Goal: Transaction & Acquisition: Purchase product/service

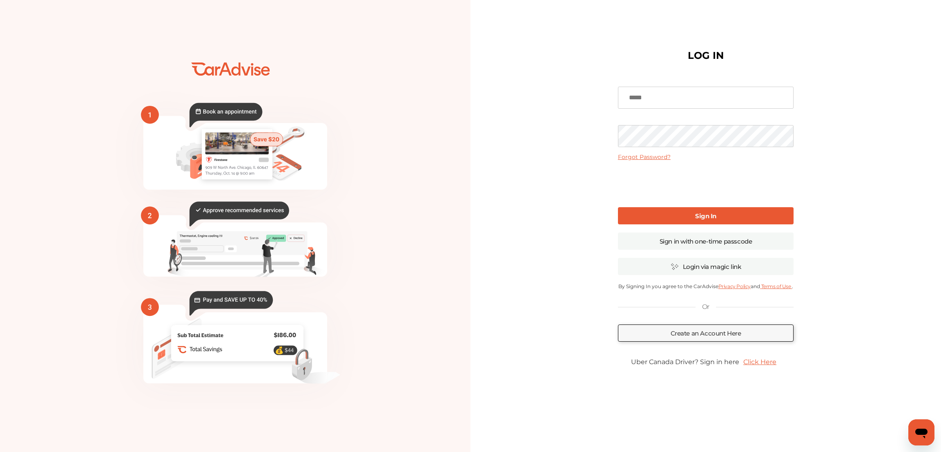
click at [687, 97] on input at bounding box center [706, 98] width 176 height 22
type input "**********"
click at [694, 221] on link "Sign In" at bounding box center [706, 215] width 176 height 17
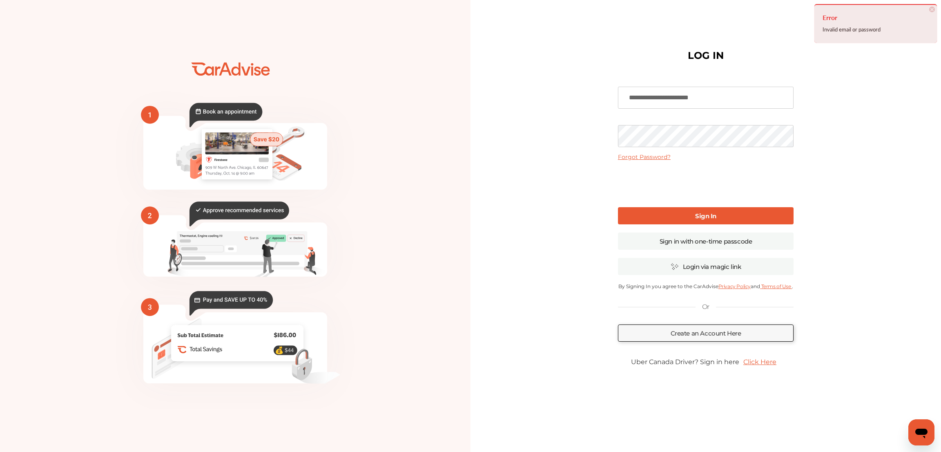
click at [933, 8] on span "×" at bounding box center [932, 10] width 6 height 6
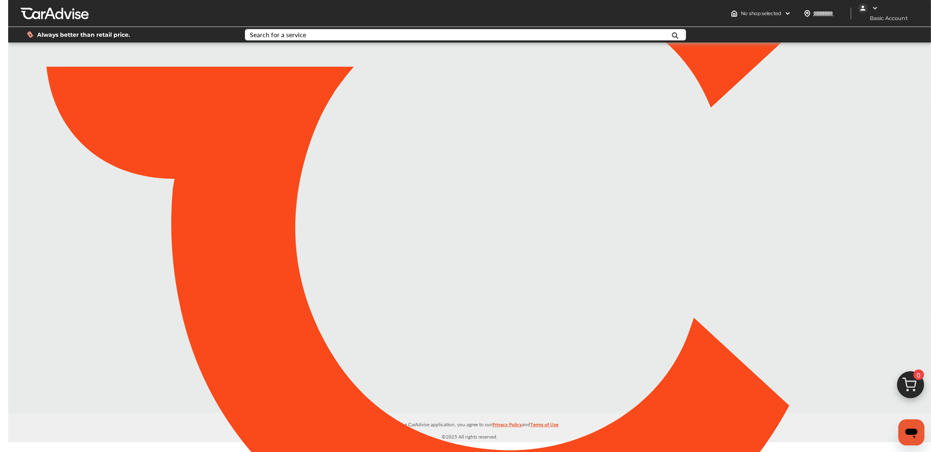
type input "*****"
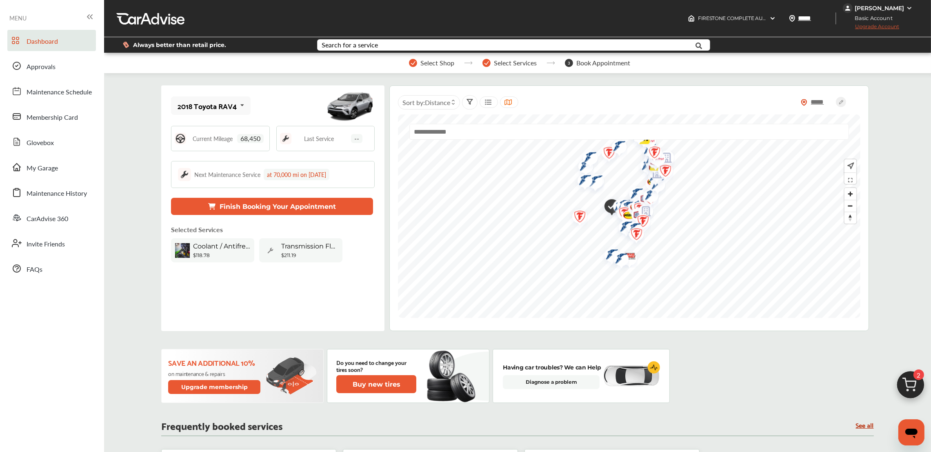
click at [235, 249] on div "Coolant / Antifreeze Flush" at bounding box center [221, 247] width 57 height 10
click at [850, 197] on span "Zoom in" at bounding box center [851, 194] width 12 height 12
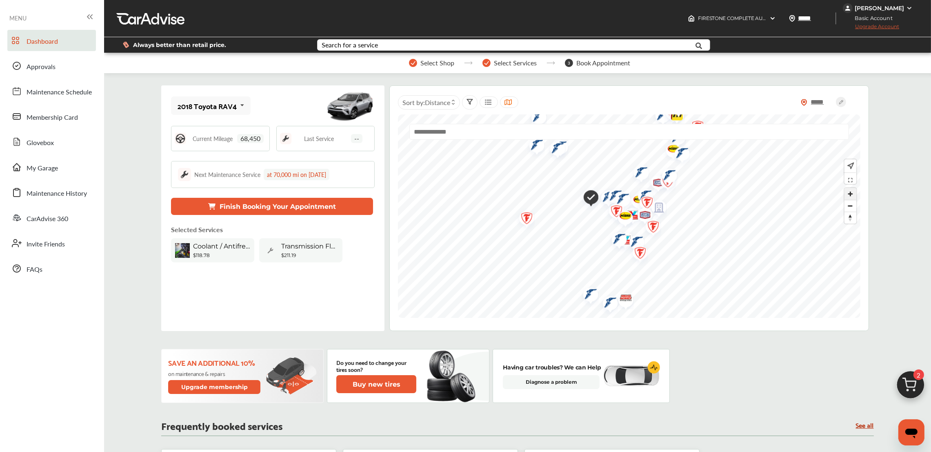
click at [850, 197] on span "Zoom in" at bounding box center [851, 194] width 12 height 12
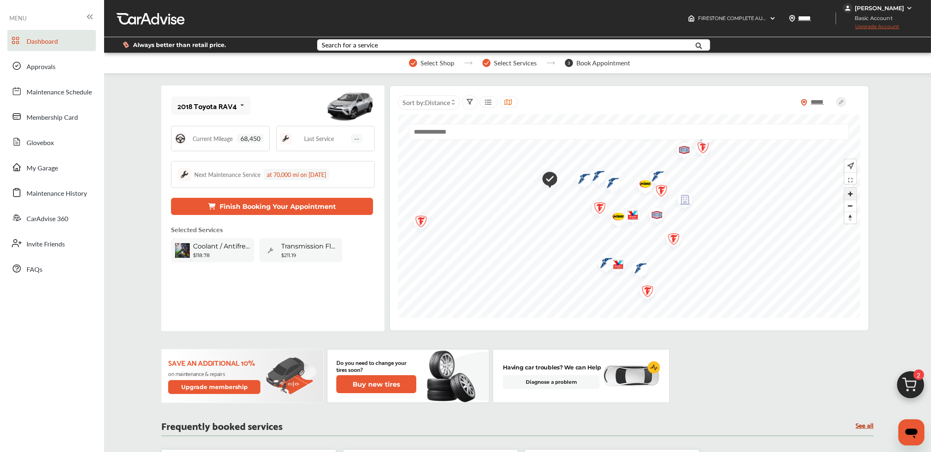
click at [850, 197] on span "Zoom in" at bounding box center [851, 194] width 12 height 12
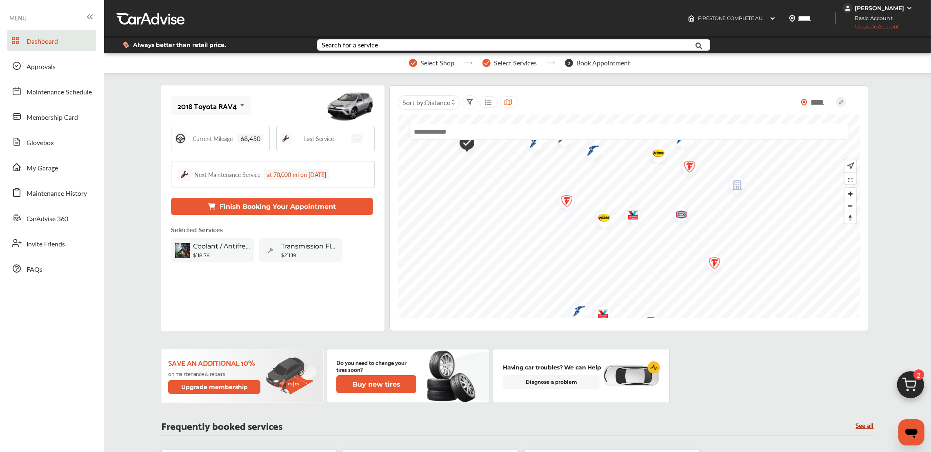
click at [210, 249] on div "Coolant / Antifreeze Flush" at bounding box center [221, 247] width 57 height 10
click at [59, 91] on span "Maintenance Schedule" at bounding box center [59, 92] width 65 height 11
click at [217, 248] on span "Coolant / Antifreeze Flush" at bounding box center [221, 246] width 57 height 8
click at [237, 246] on span "Coolant / Antifreeze Flush" at bounding box center [221, 246] width 57 height 8
click at [267, 208] on button "Finish Booking Your Appointment" at bounding box center [272, 206] width 202 height 17
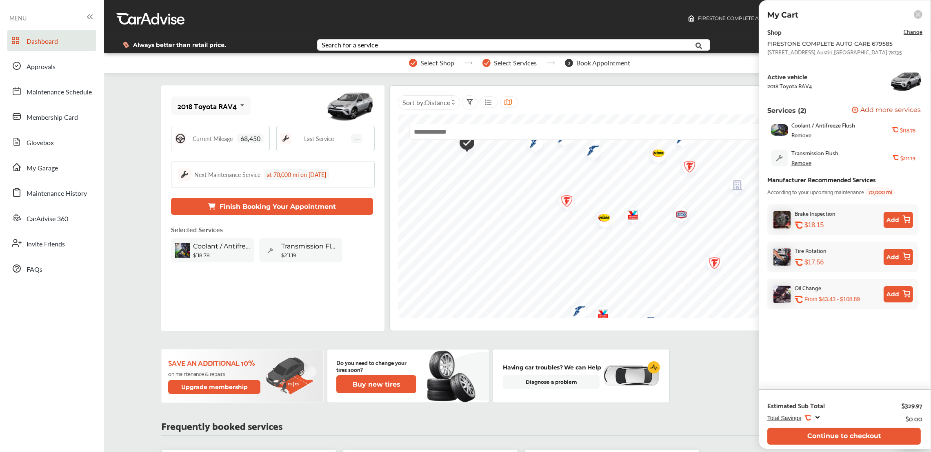
click at [896, 125] on div "Coolant / Antifreeze Flush Remove .st0{fill:#FA4A1C;} $118.78" at bounding box center [843, 130] width 151 height 25
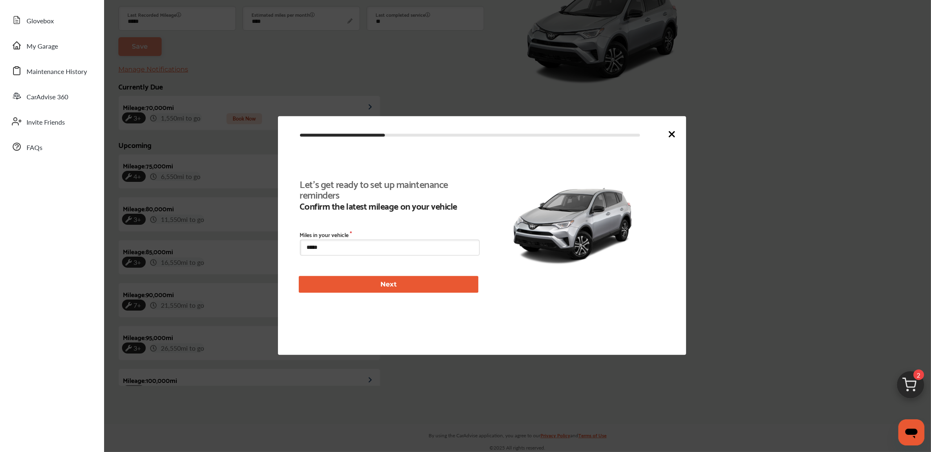
scroll to position [187, 0]
click at [367, 240] on input "*****" at bounding box center [390, 248] width 180 height 16
type input "*****"
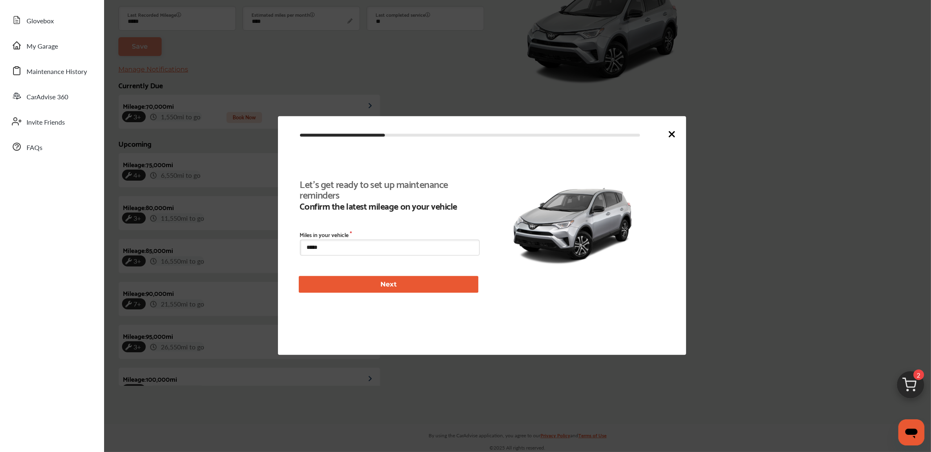
click at [388, 288] on button "Next" at bounding box center [389, 284] width 180 height 17
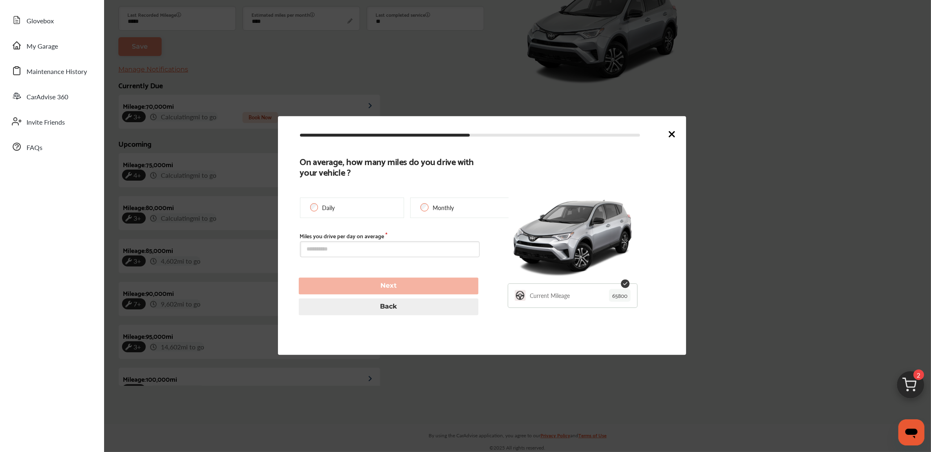
type input "*****"
type input "**********"
type input "*****"
click at [362, 252] on input "text" at bounding box center [390, 249] width 180 height 16
type input "*"
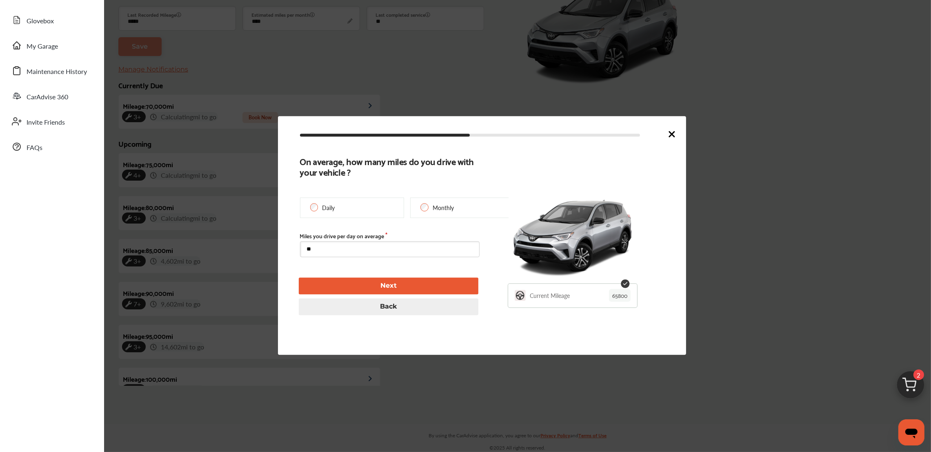
type input "**"
click at [383, 284] on button "Next" at bounding box center [389, 285] width 180 height 17
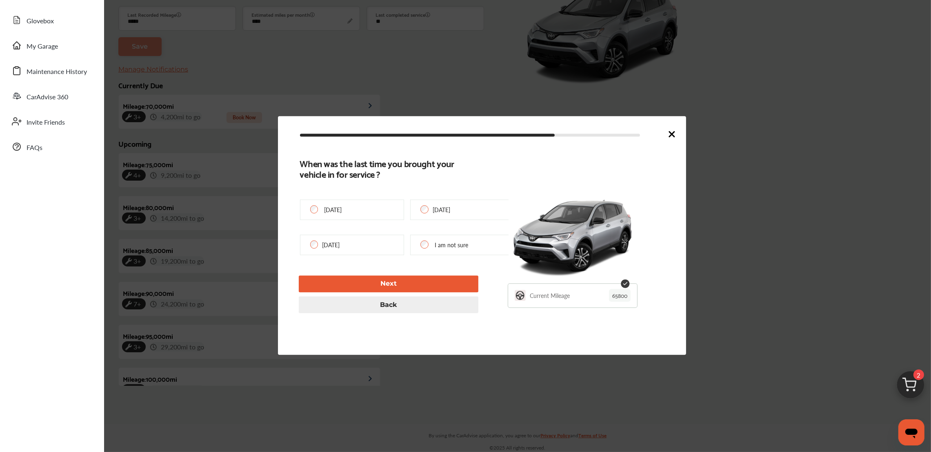
type input "*****"
type input "**********"
type input "***"
click at [377, 243] on div "6 Months ago" at bounding box center [352, 244] width 104 height 20
click at [360, 247] on div "6 Months ago" at bounding box center [352, 244] width 104 height 20
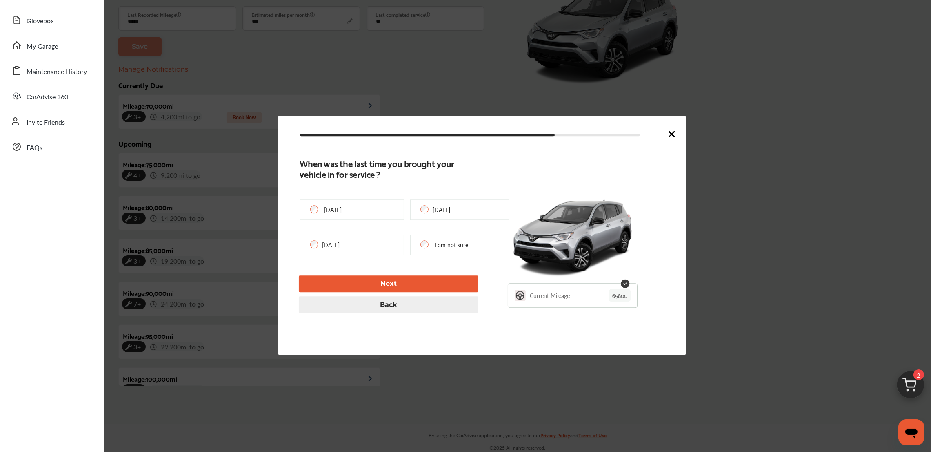
click at [315, 249] on div "6 Months ago" at bounding box center [352, 244] width 104 height 20
click at [371, 281] on button "Next" at bounding box center [389, 283] width 180 height 17
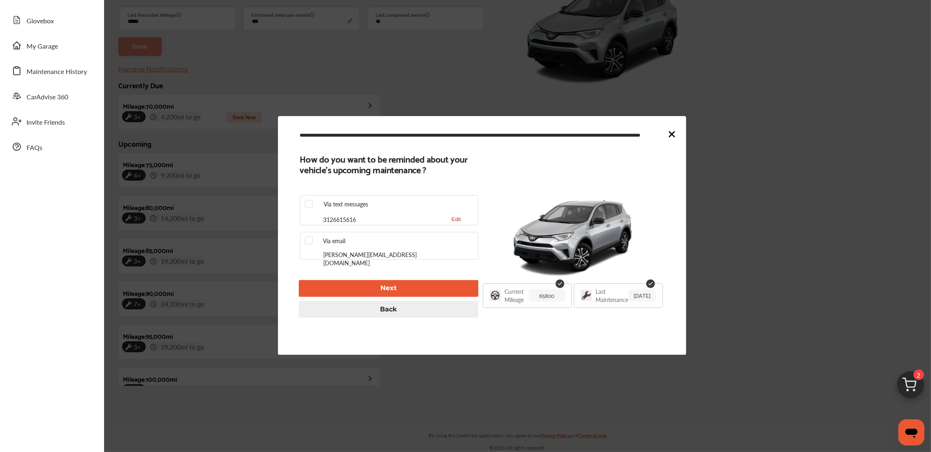
click at [420, 286] on button "Next" at bounding box center [389, 288] width 180 height 17
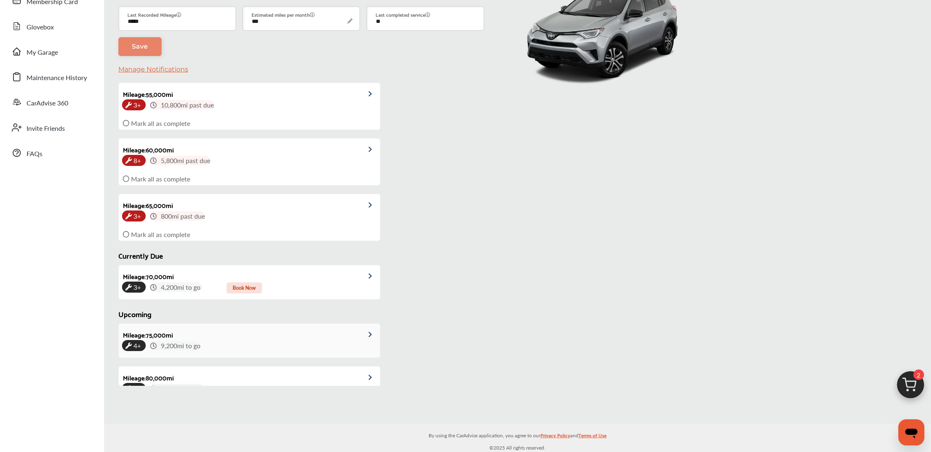
scroll to position [0, 0]
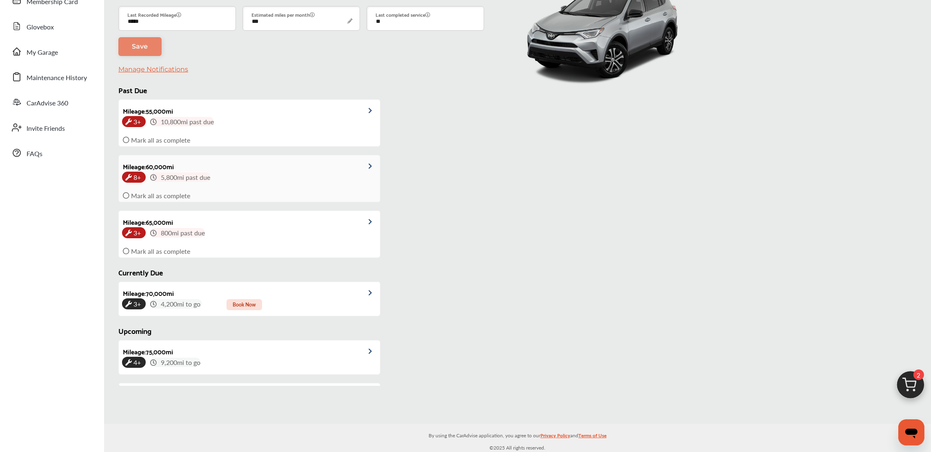
click at [236, 189] on div "Mark all as complete" at bounding box center [250, 195] width 260 height 13
click at [124, 192] on icon at bounding box center [126, 195] width 7 height 7
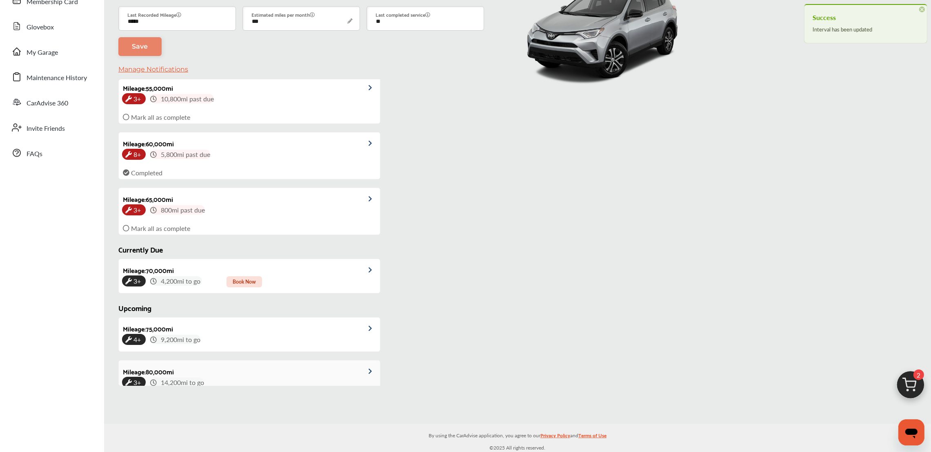
scroll to position [19, 0]
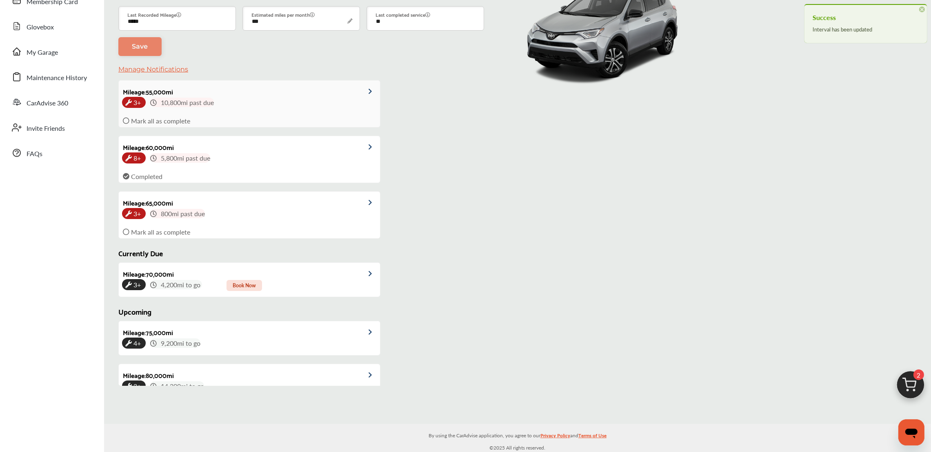
click at [128, 123] on div "Mark all as complete" at bounding box center [250, 120] width 260 height 13
click at [359, 147] on div "Mileage : 55,000 mi 3+ 10,800 mi past due Mark all as complete Mileage : 60,000…" at bounding box center [248, 159] width 261 height 167
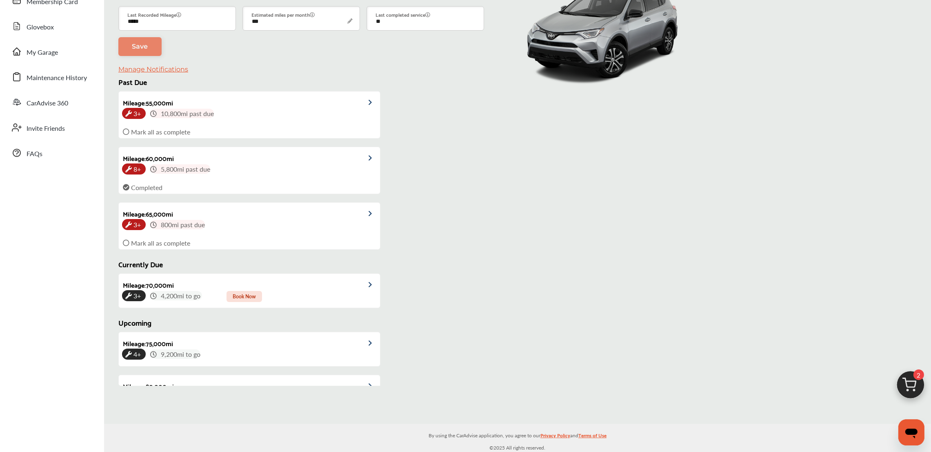
scroll to position [8, 0]
click at [369, 158] on img at bounding box center [374, 159] width 11 height 6
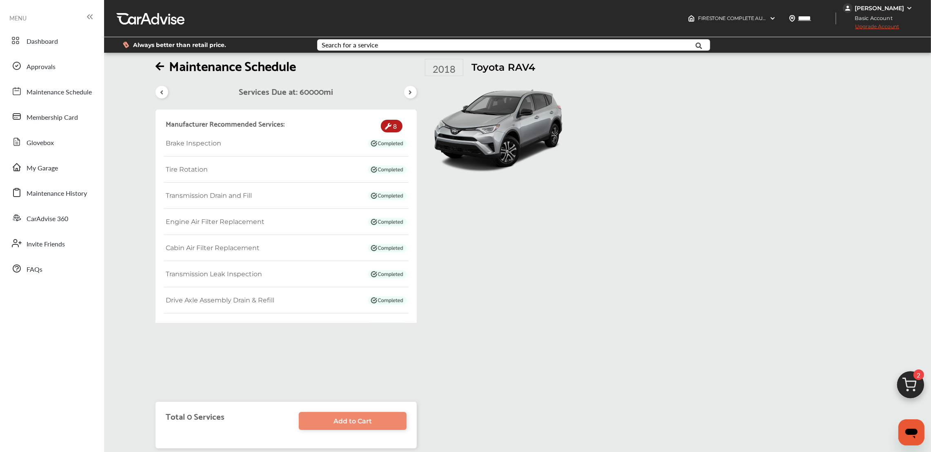
click at [160, 86] on div at bounding box center [162, 92] width 13 height 13
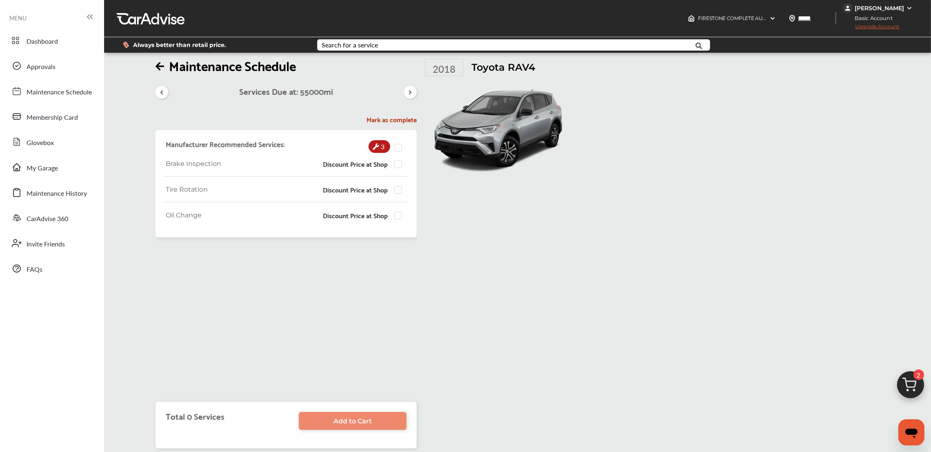
click at [161, 88] on div at bounding box center [162, 92] width 13 height 13
click at [405, 93] on div at bounding box center [410, 92] width 13 height 13
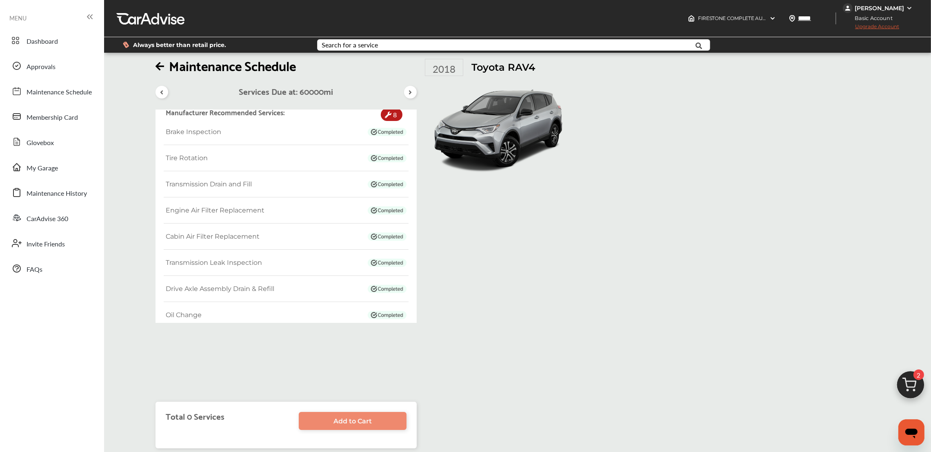
scroll to position [13, 0]
click at [220, 182] on span "Transmission Drain and Fill" at bounding box center [209, 183] width 86 height 8
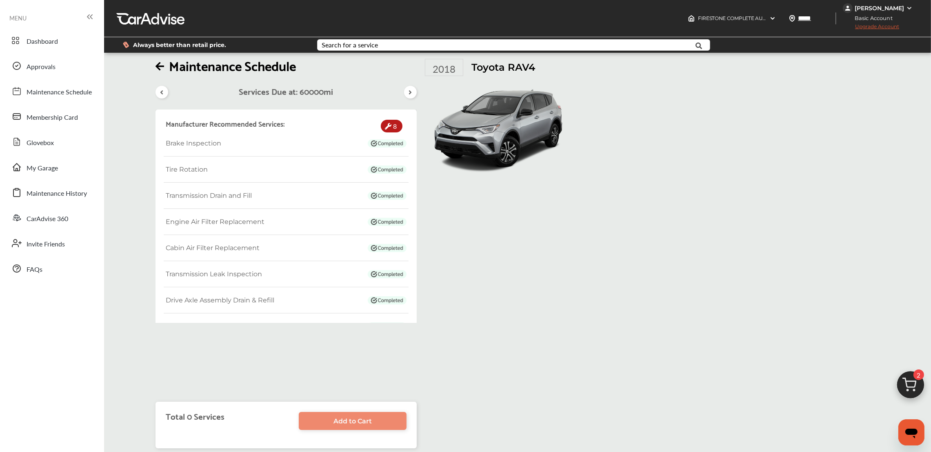
click at [414, 92] on icon at bounding box center [411, 92] width 8 height 7
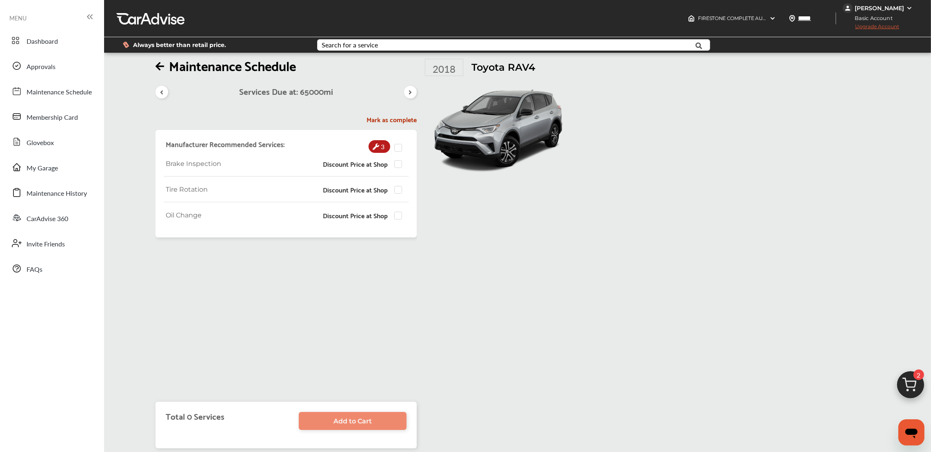
click at [419, 92] on div "2018 Toyota RAV4" at bounding box center [498, 119] width 163 height 121
click at [414, 95] on div at bounding box center [410, 92] width 13 height 13
click at [160, 89] on icon at bounding box center [162, 92] width 8 height 7
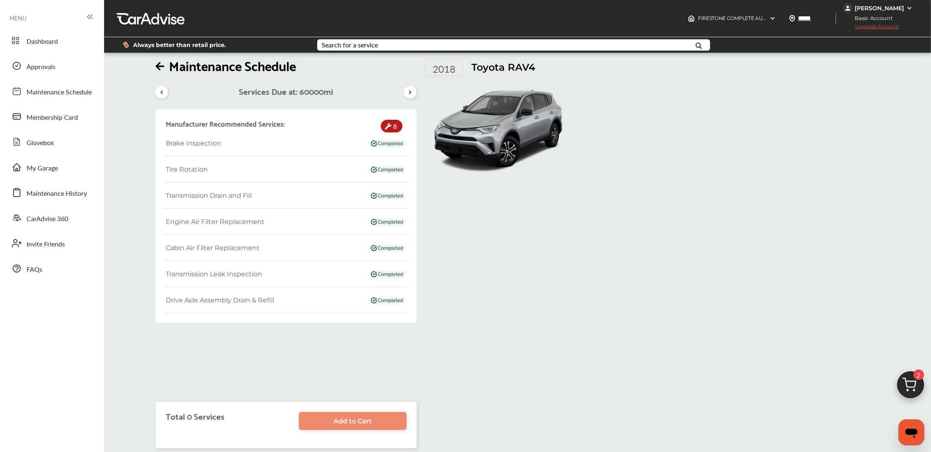
click at [158, 66] on icon at bounding box center [160, 66] width 9 height 10
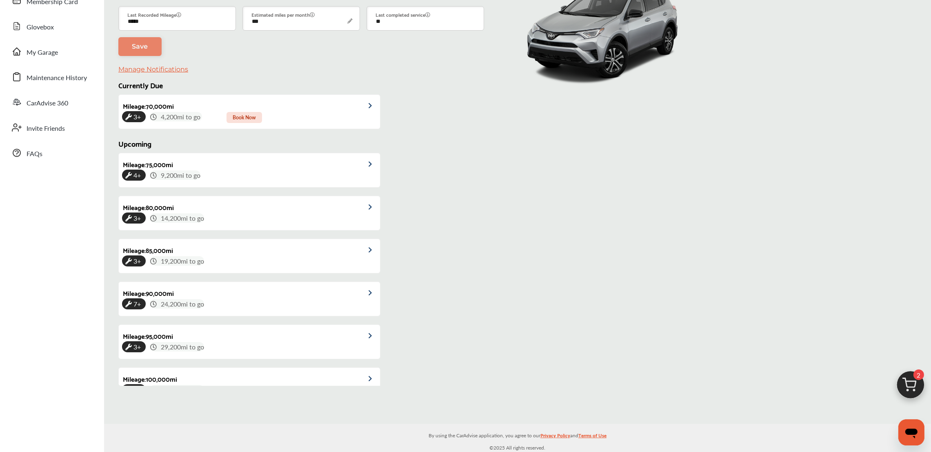
scroll to position [18, 0]
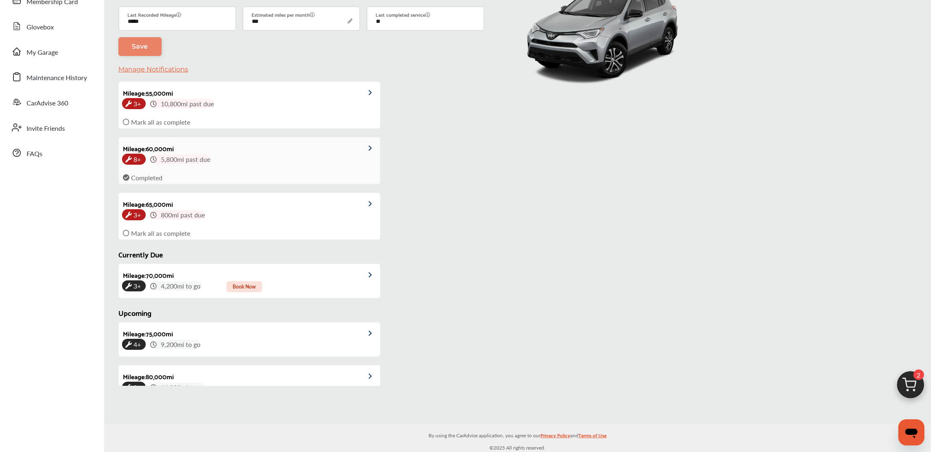
click at [124, 174] on icon at bounding box center [126, 177] width 7 height 7
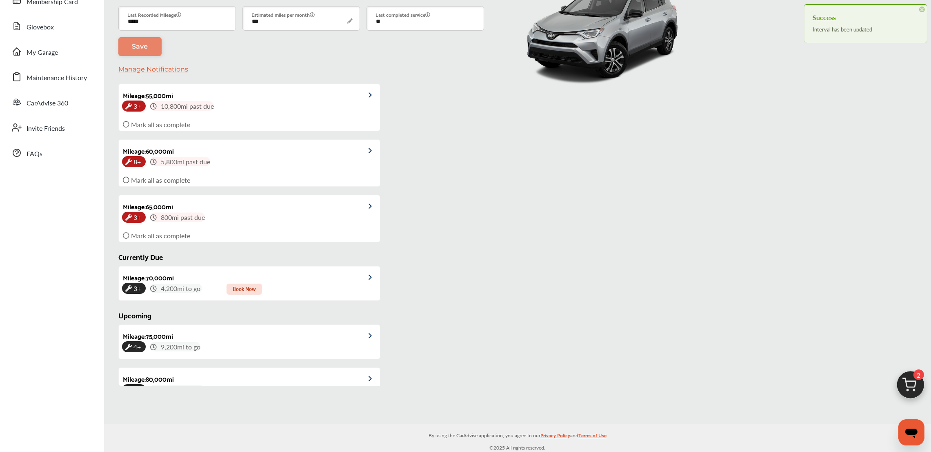
scroll to position [0, 0]
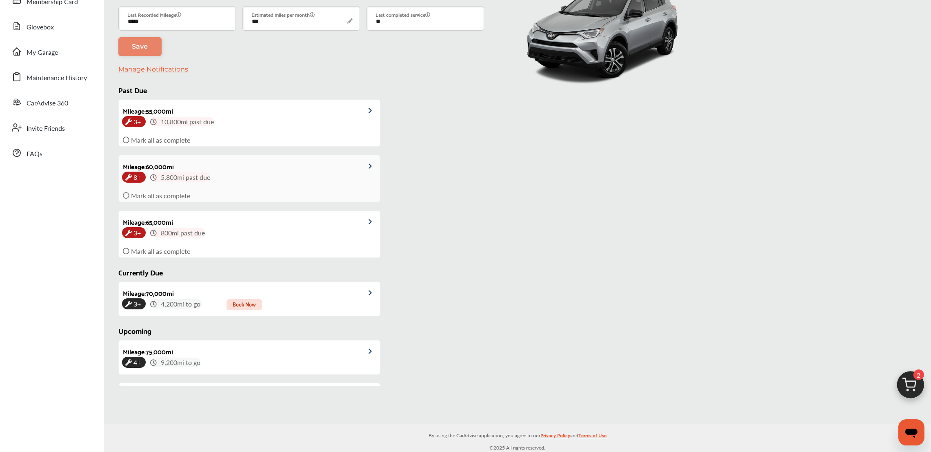
click at [359, 167] on div "Mileage : 55,000 mi 3+ 10,800 mi past due Mark all as complete Mileage : 60,000…" at bounding box center [248, 178] width 261 height 167
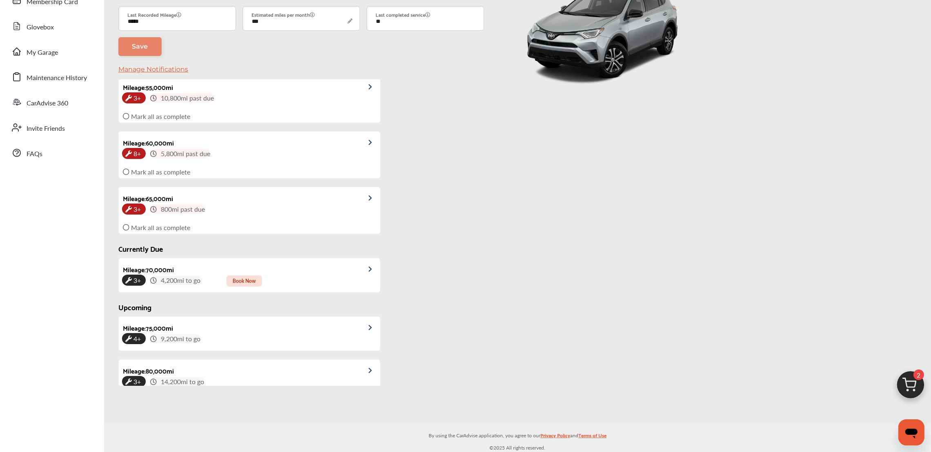
scroll to position [23, 0]
click at [350, 150] on div at bounding box center [365, 142] width 30 height 20
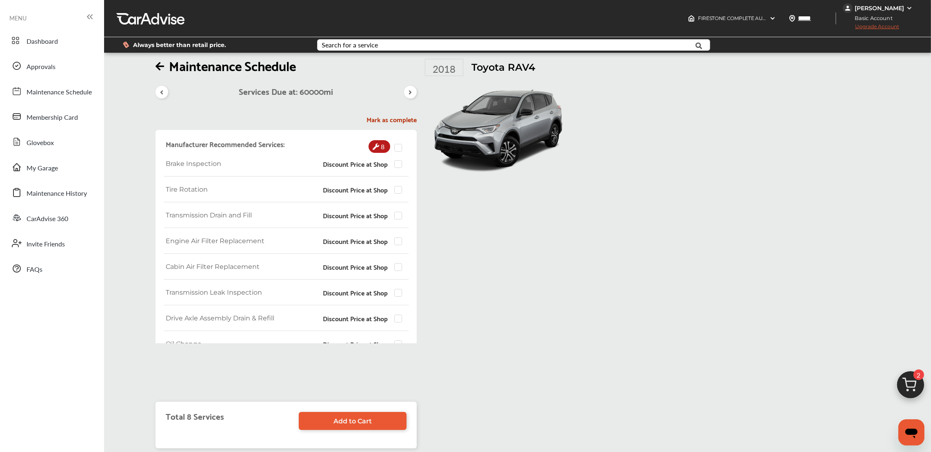
click at [401, 151] on div at bounding box center [400, 147] width 12 height 9
click at [399, 144] on label at bounding box center [400, 144] width 12 height 0
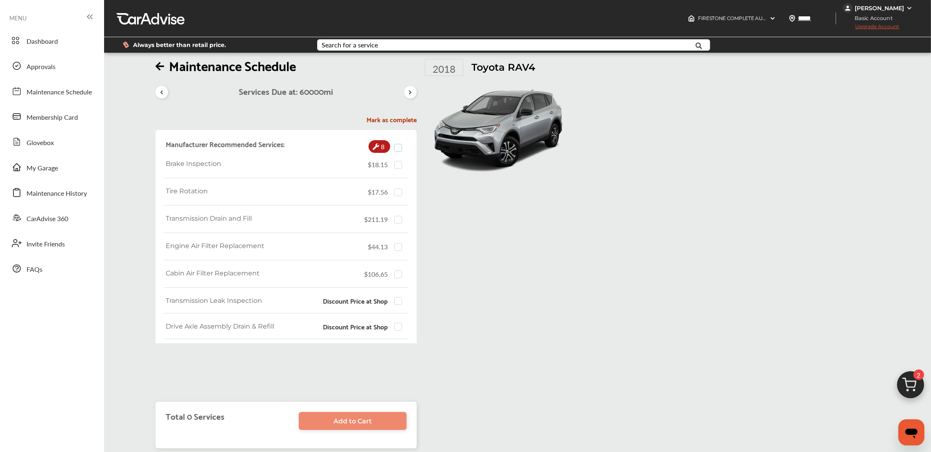
click at [399, 144] on label at bounding box center [400, 144] width 12 height 0
click at [401, 188] on label at bounding box center [400, 188] width 12 height 0
click at [396, 161] on label at bounding box center [400, 161] width 12 height 0
click at [400, 243] on label at bounding box center [400, 243] width 12 height 0
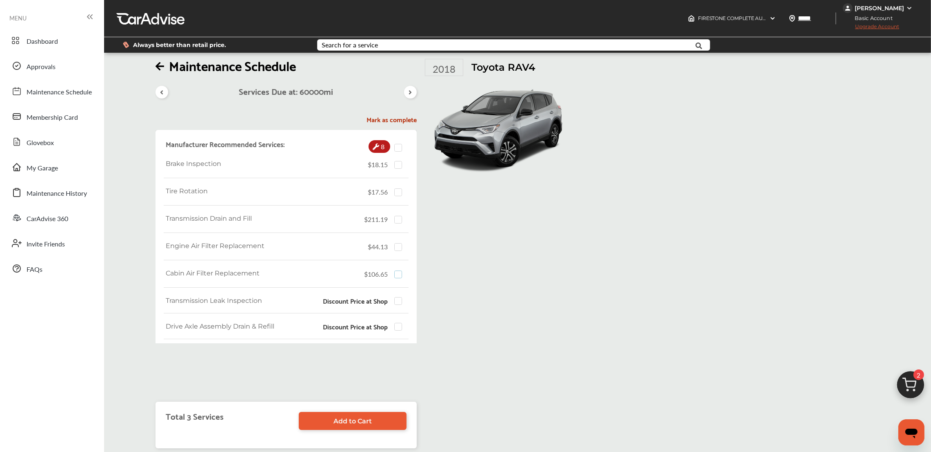
click at [398, 270] on label at bounding box center [400, 270] width 12 height 0
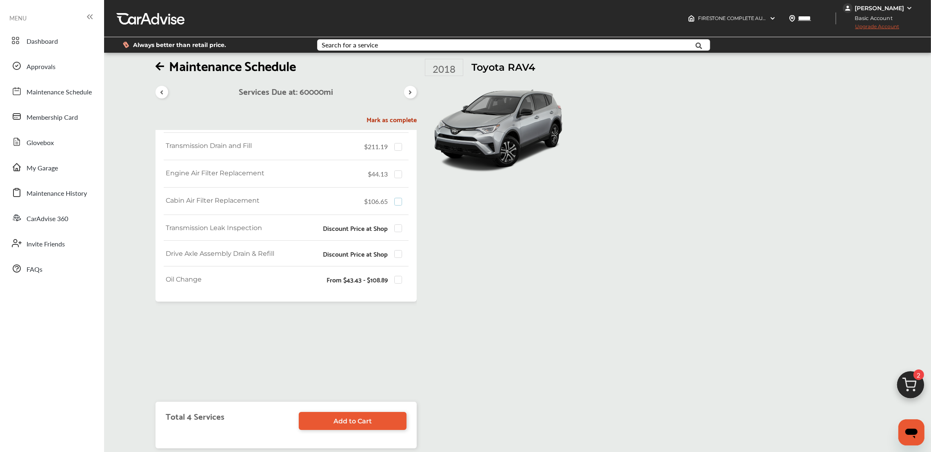
scroll to position [78, 0]
click at [398, 270] on label at bounding box center [400, 270] width 12 height 0
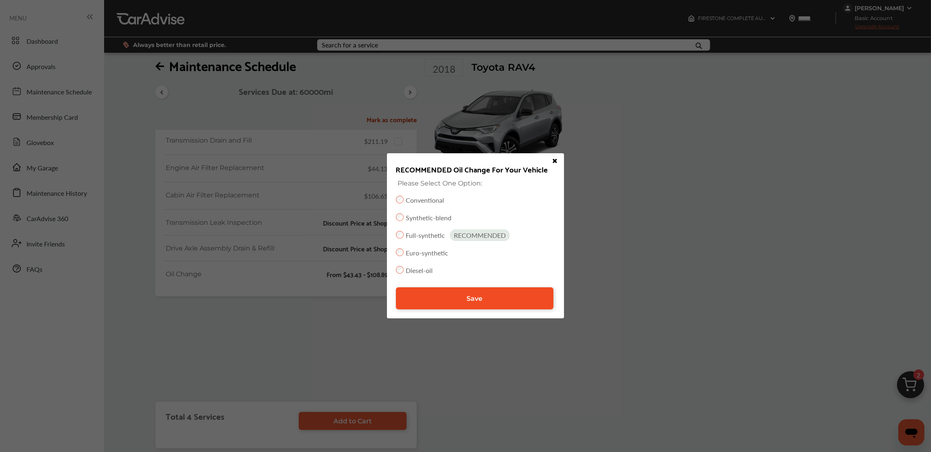
click at [434, 301] on link "Save" at bounding box center [475, 298] width 158 height 22
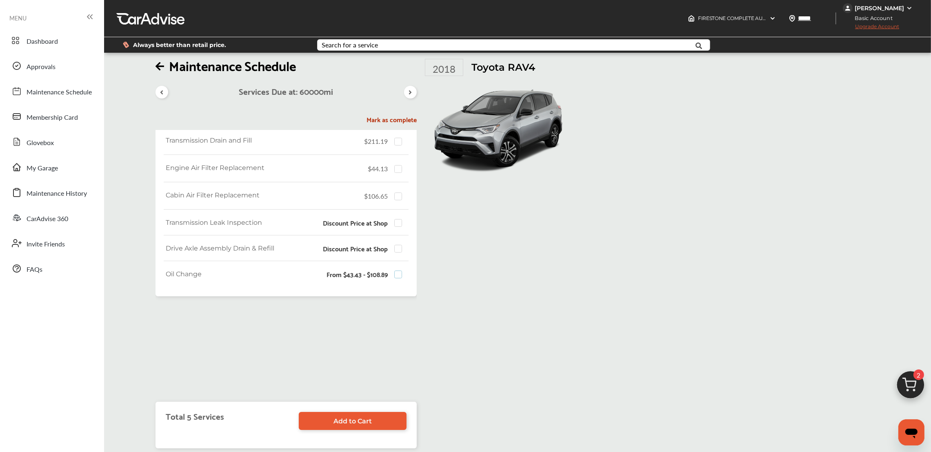
scroll to position [0, 0]
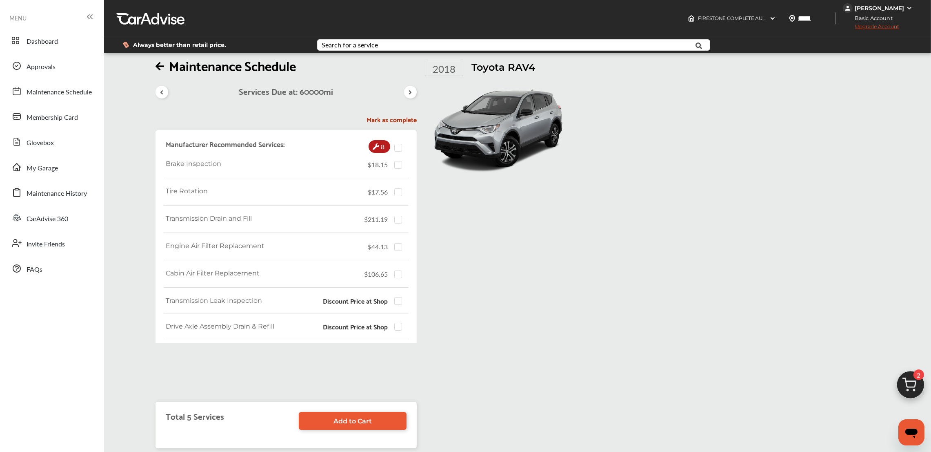
click at [407, 123] on h5 "Mark as complete" at bounding box center [286, 119] width 261 height 9
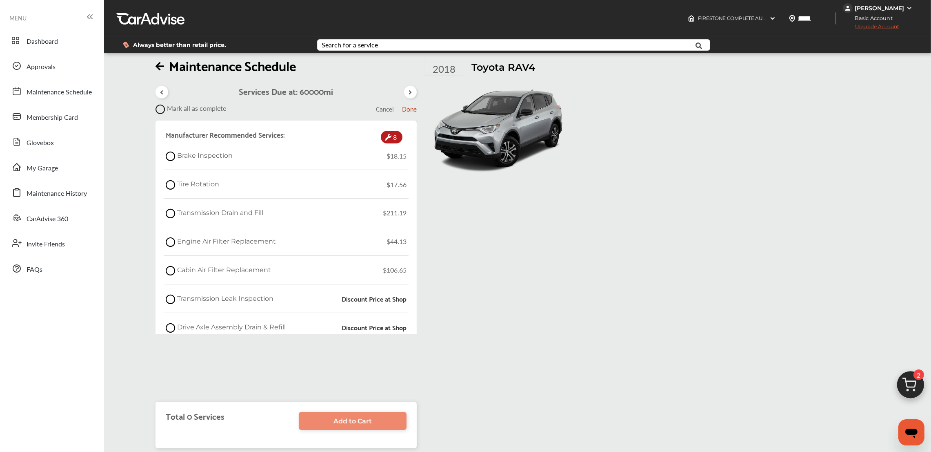
click at [165, 89] on icon at bounding box center [162, 92] width 8 height 7
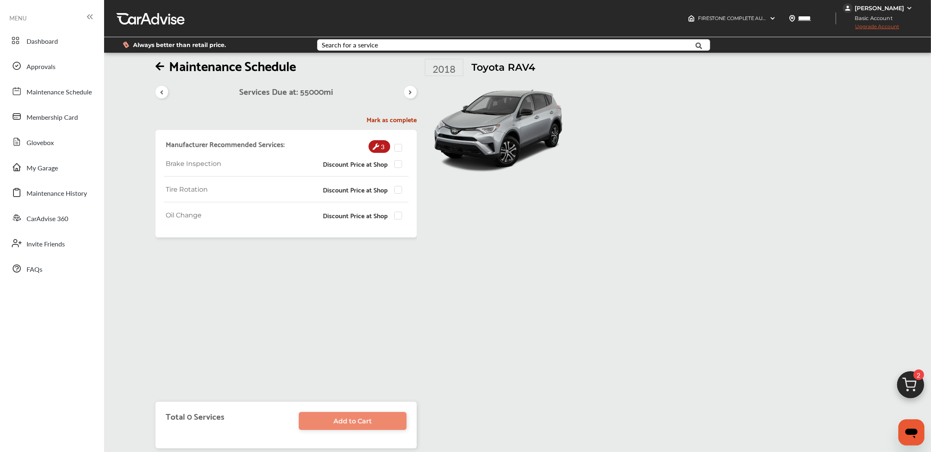
click at [408, 89] on icon at bounding box center [411, 92] width 8 height 7
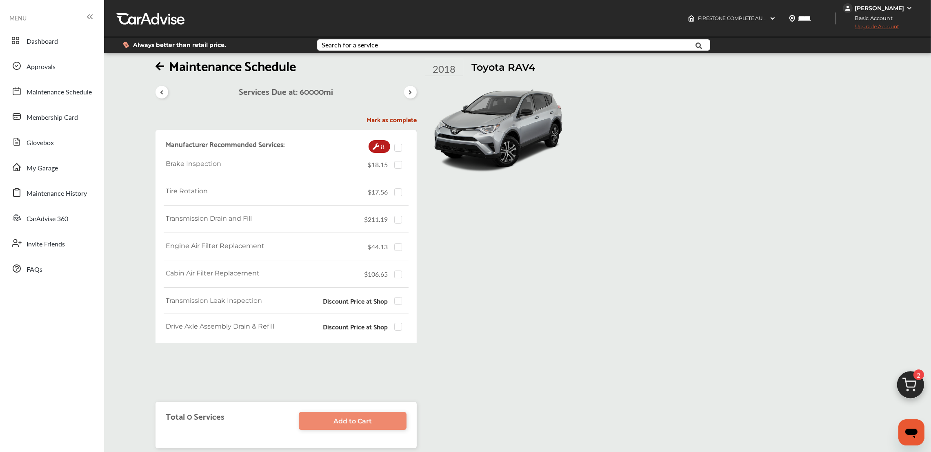
click at [377, 144] on icon at bounding box center [376, 146] width 7 height 7
click at [397, 216] on label at bounding box center [400, 216] width 12 height 0
click at [353, 421] on span "Add to Cart" at bounding box center [353, 421] width 38 height 8
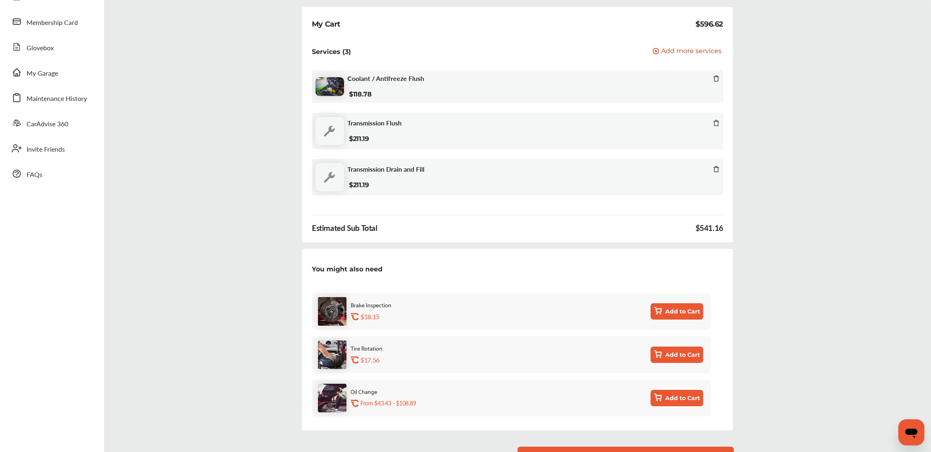
scroll to position [46, 0]
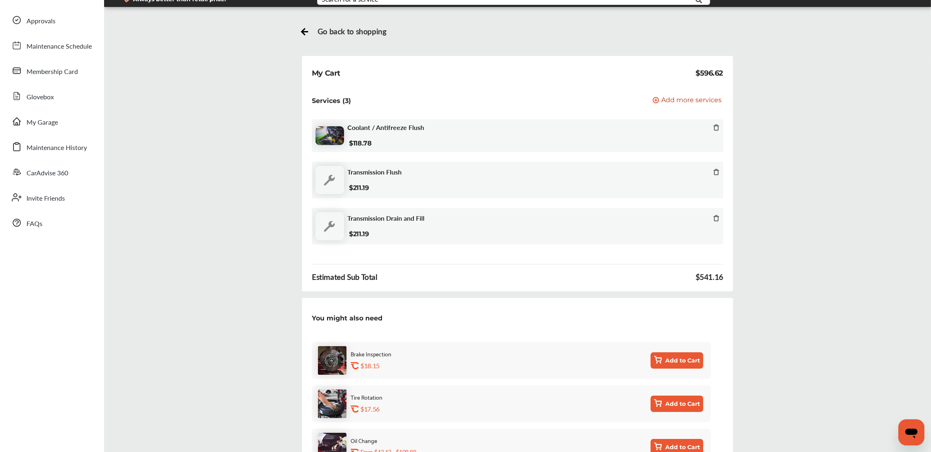
click at [716, 219] on icon at bounding box center [716, 218] width 7 height 7
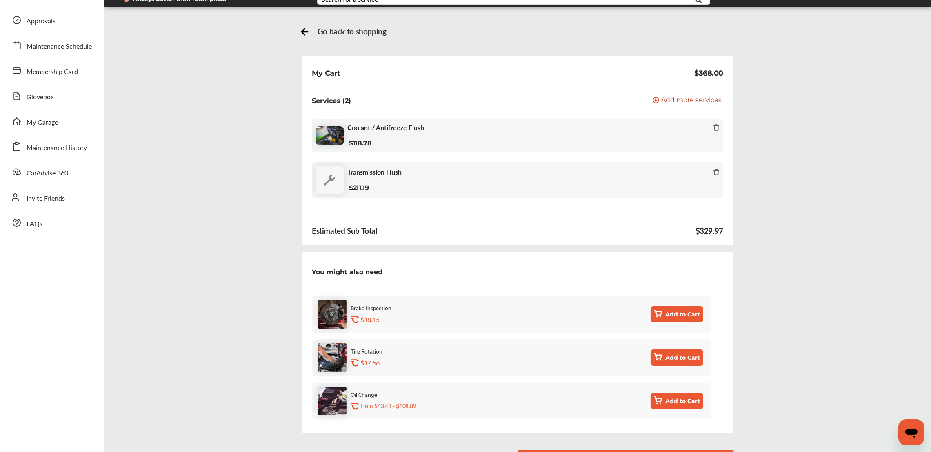
scroll to position [124, 0]
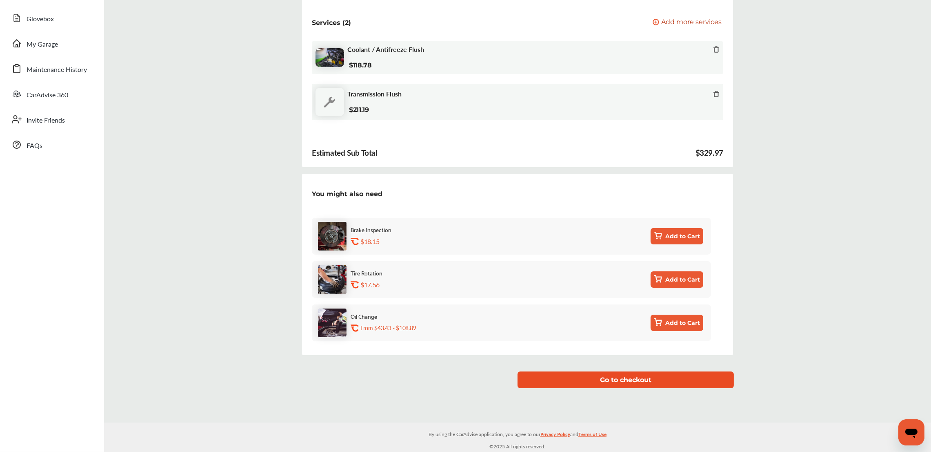
click at [615, 380] on button "Go to checkout" at bounding box center [626, 379] width 216 height 17
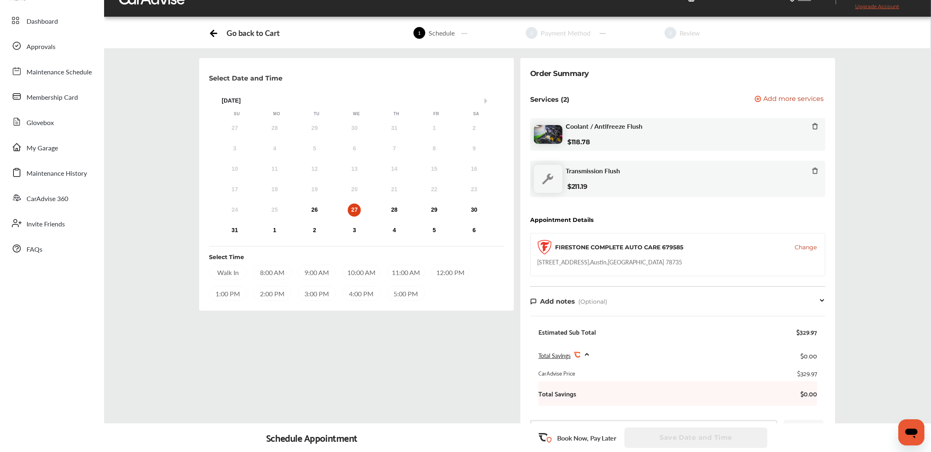
scroll to position [20, 0]
click at [810, 247] on span "Change" at bounding box center [806, 247] width 22 height 8
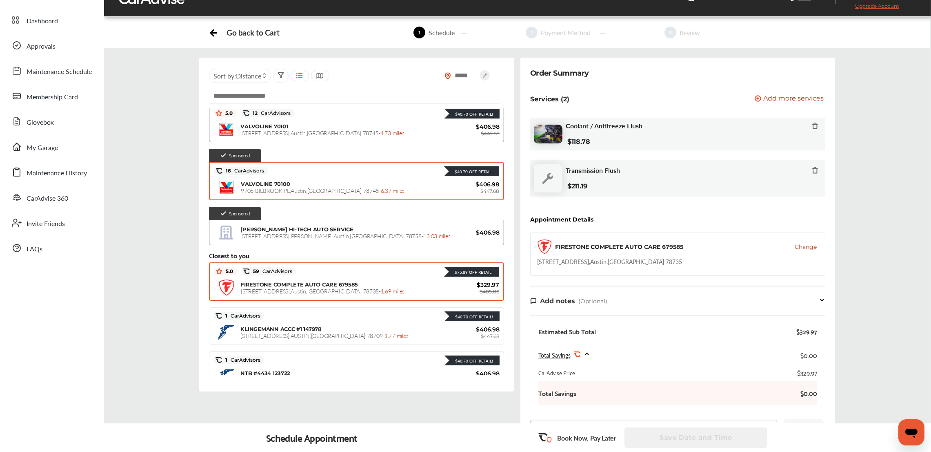
scroll to position [0, 0]
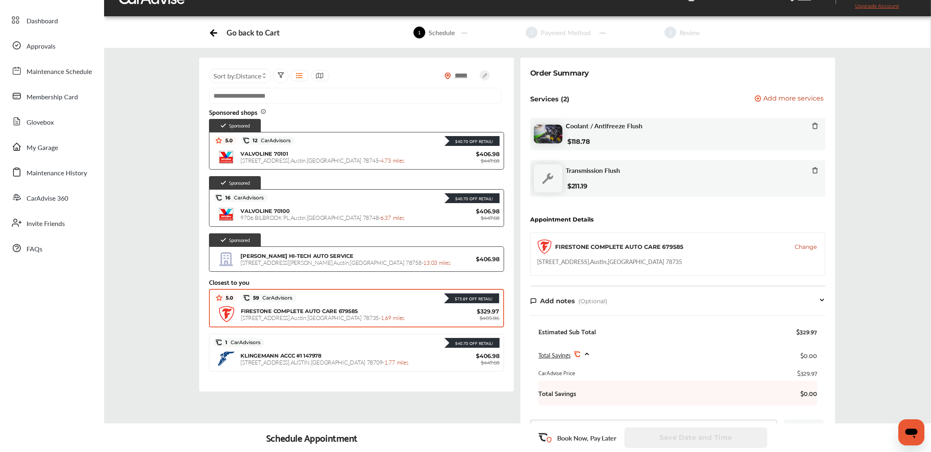
click at [225, 27] on div "Go back to Cart" at bounding box center [244, 33] width 71 height 12
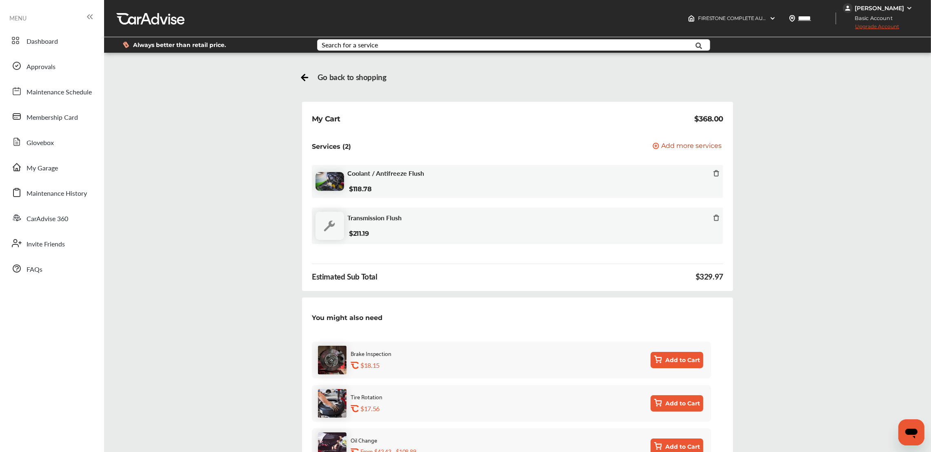
click at [346, 78] on span "Go back to shopping" at bounding box center [352, 76] width 69 height 9
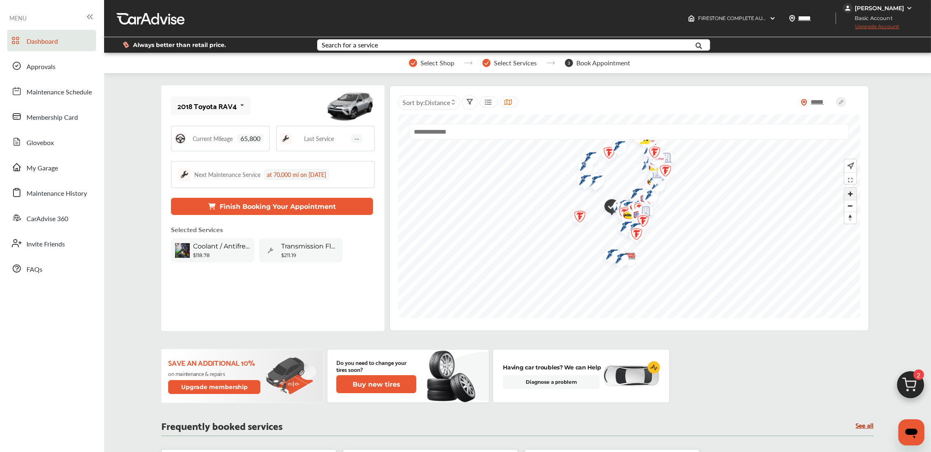
click at [856, 194] on span "Zoom in" at bounding box center [851, 194] width 12 height 12
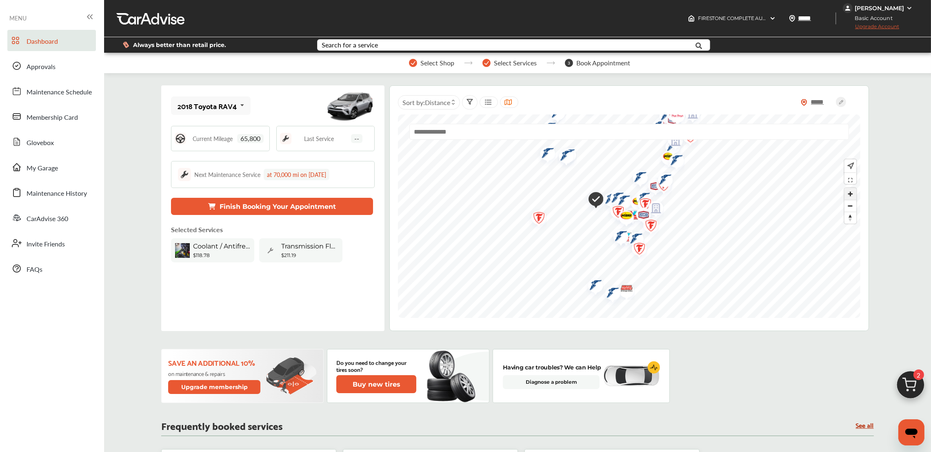
click at [856, 194] on span "Zoom in" at bounding box center [851, 194] width 12 height 12
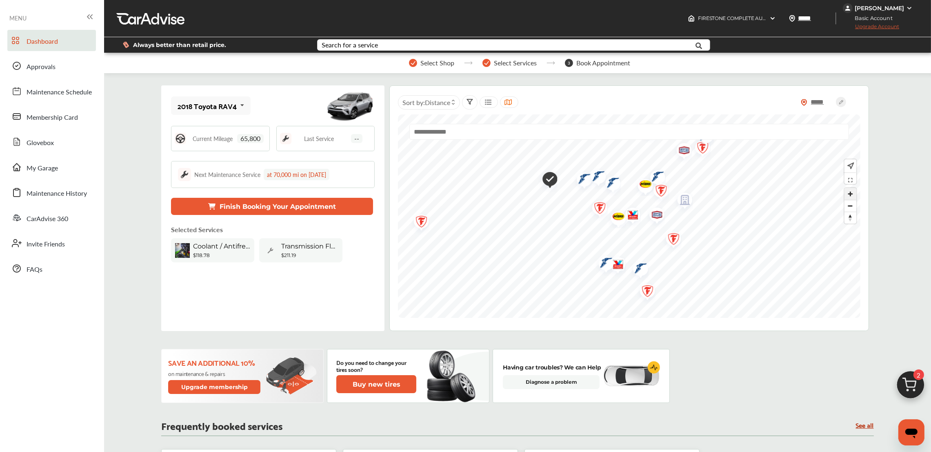
click at [856, 194] on span "Zoom in" at bounding box center [851, 194] width 12 height 12
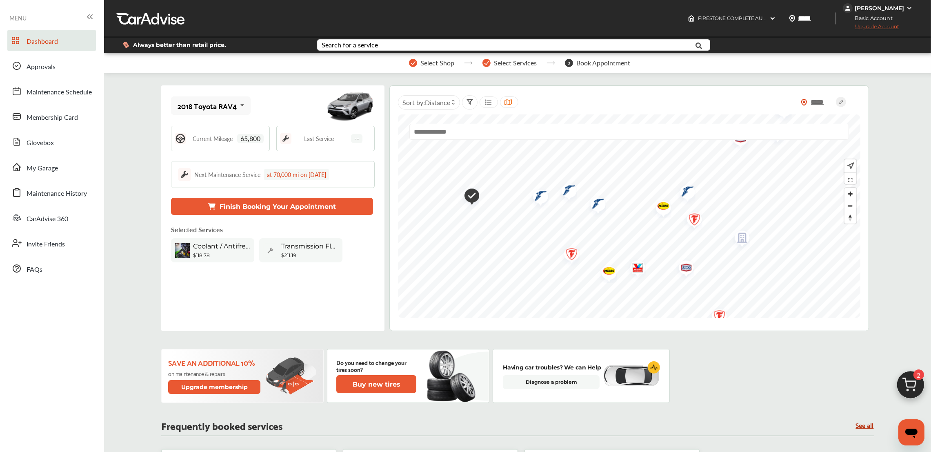
click at [572, 250] on img "Map marker" at bounding box center [569, 256] width 22 height 26
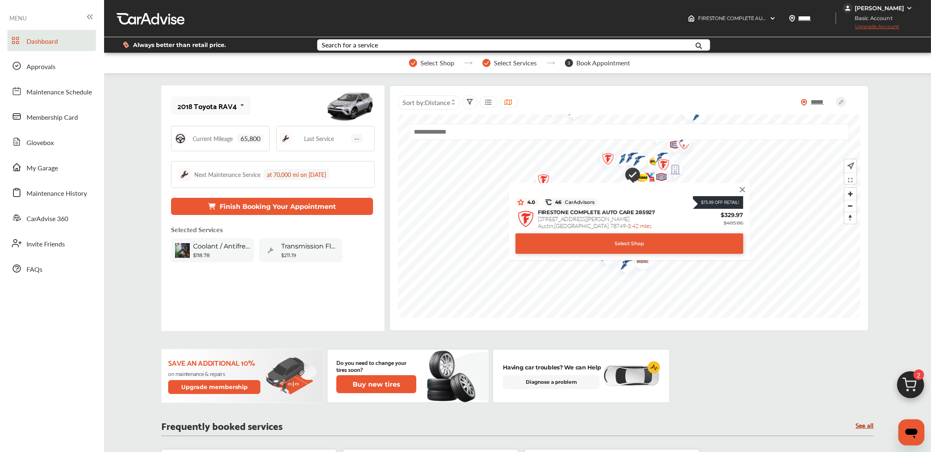
click at [744, 190] on img at bounding box center [742, 189] width 9 height 9
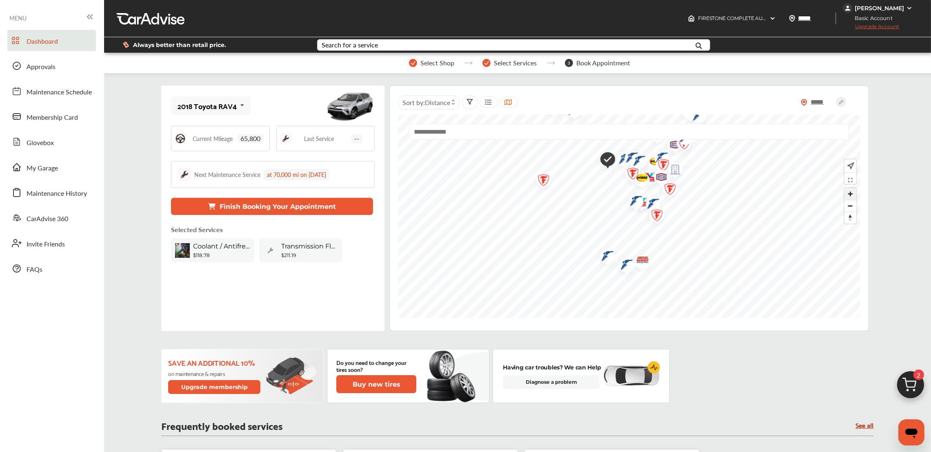
click at [847, 191] on span "Zoom in" at bounding box center [851, 194] width 12 height 12
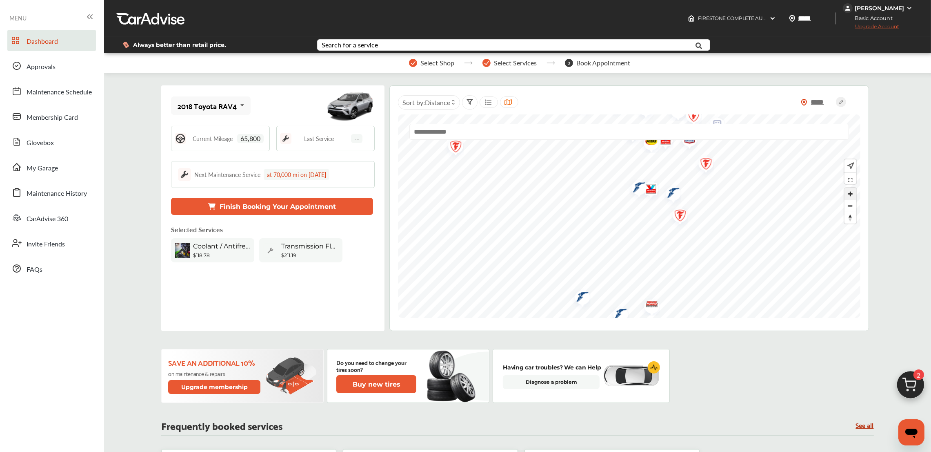
click at [847, 191] on span "Zoom in" at bounding box center [851, 194] width 12 height 12
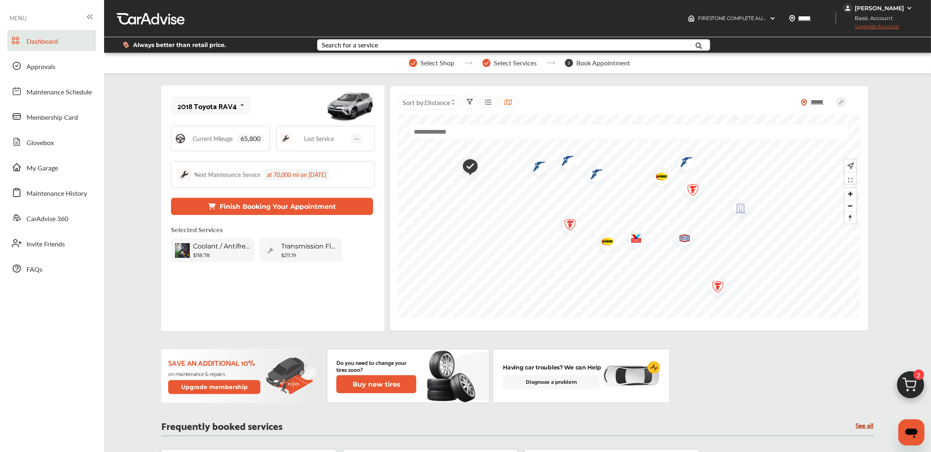
drag, startPoint x: 660, startPoint y: 167, endPoint x: 606, endPoint y: 248, distance: 97.4
click at [606, 248] on img "Map marker" at bounding box center [605, 242] width 22 height 21
click at [597, 177] on img "Map marker" at bounding box center [593, 177] width 22 height 24
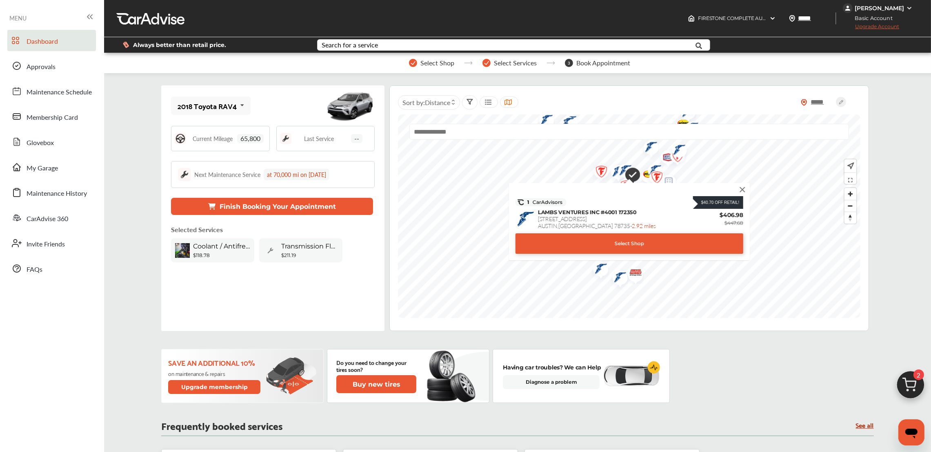
click at [746, 192] on img at bounding box center [742, 189] width 9 height 9
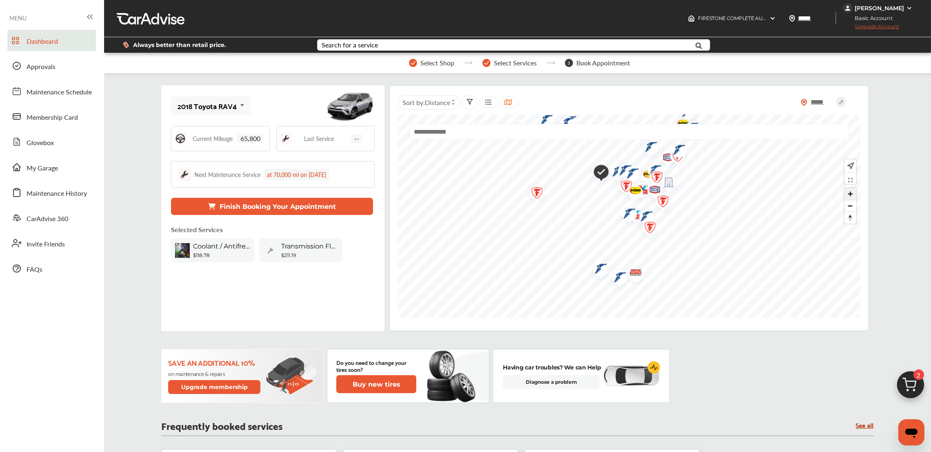
click at [846, 192] on span "Zoom in" at bounding box center [851, 194] width 12 height 12
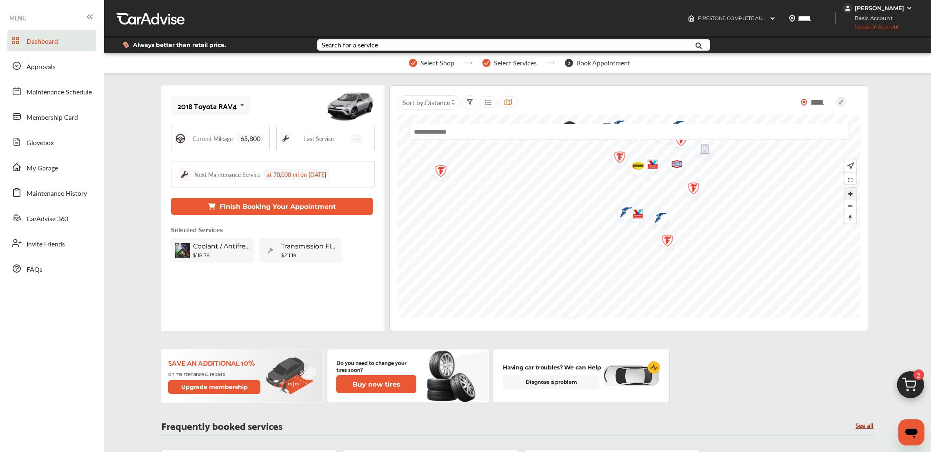
click at [846, 192] on span "Zoom in" at bounding box center [851, 194] width 12 height 12
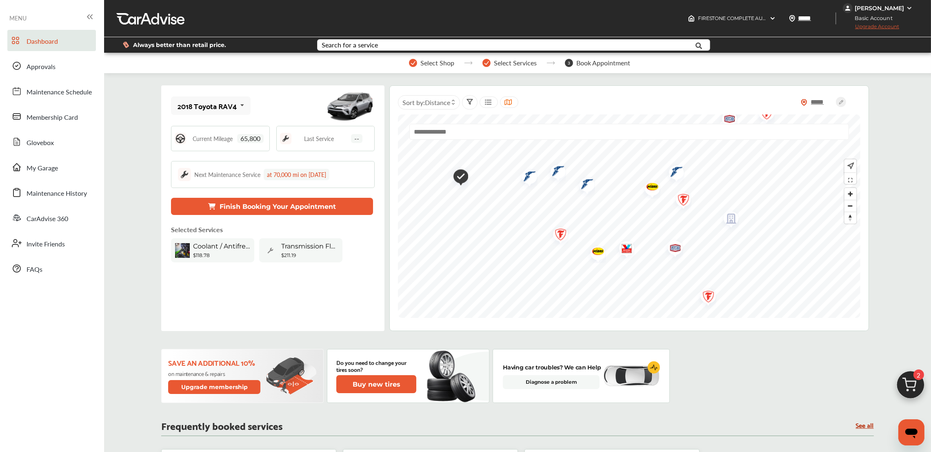
click at [586, 185] on img "Map marker" at bounding box center [585, 185] width 22 height 24
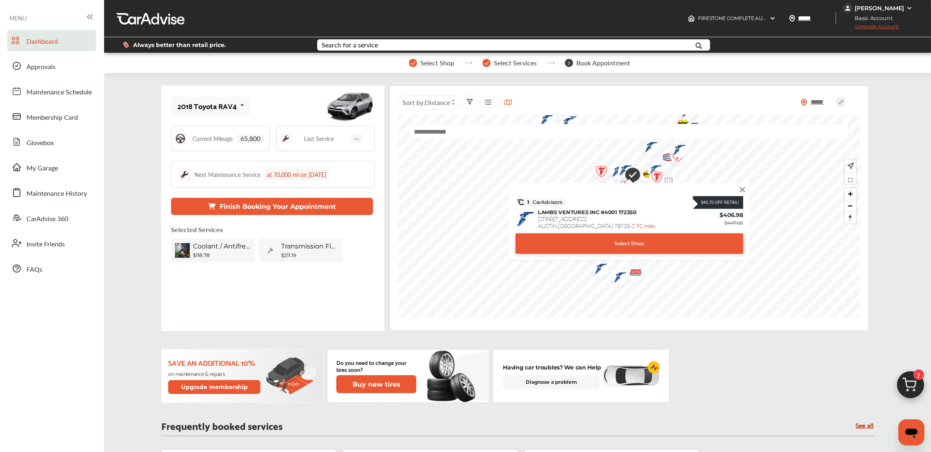
click at [601, 172] on img "Map marker" at bounding box center [599, 173] width 22 height 26
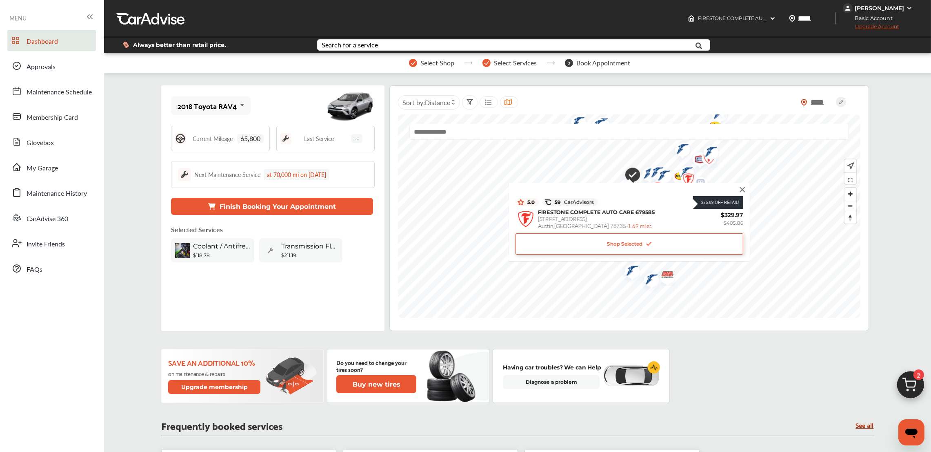
click at [746, 189] on img at bounding box center [742, 189] width 9 height 9
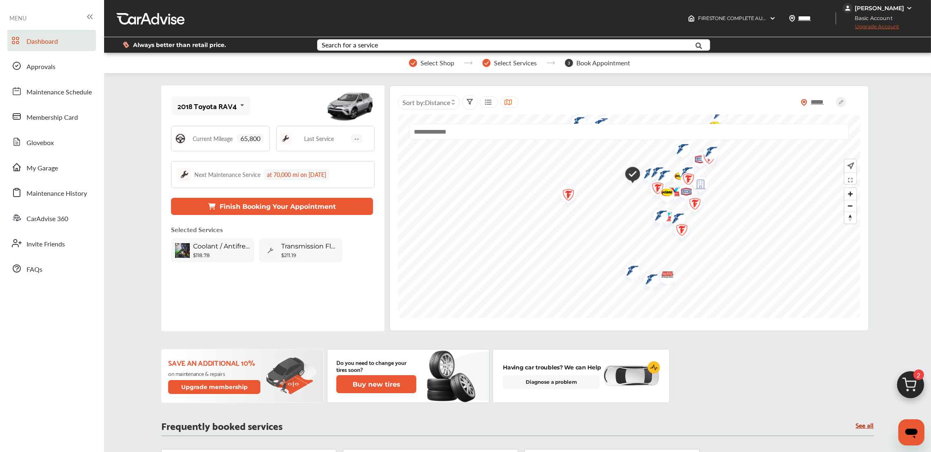
click at [649, 169] on img "Map marker" at bounding box center [655, 173] width 22 height 24
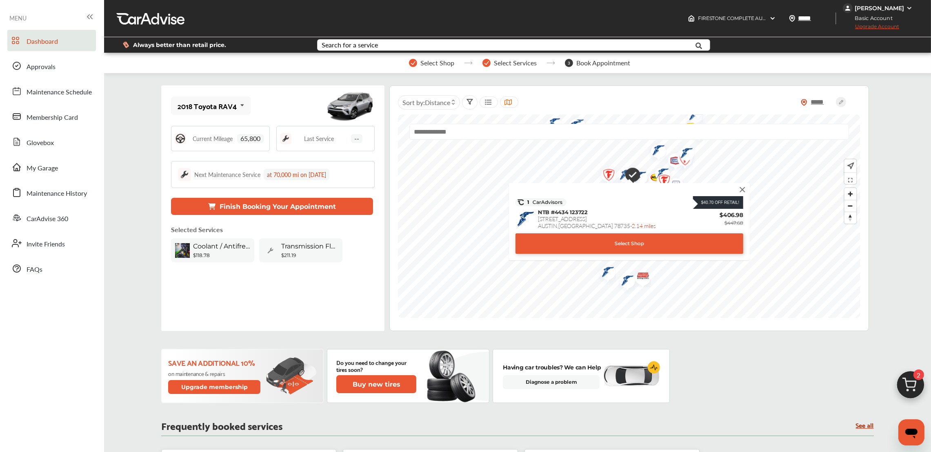
click at [630, 240] on div "Select Shop" at bounding box center [630, 243] width 228 height 20
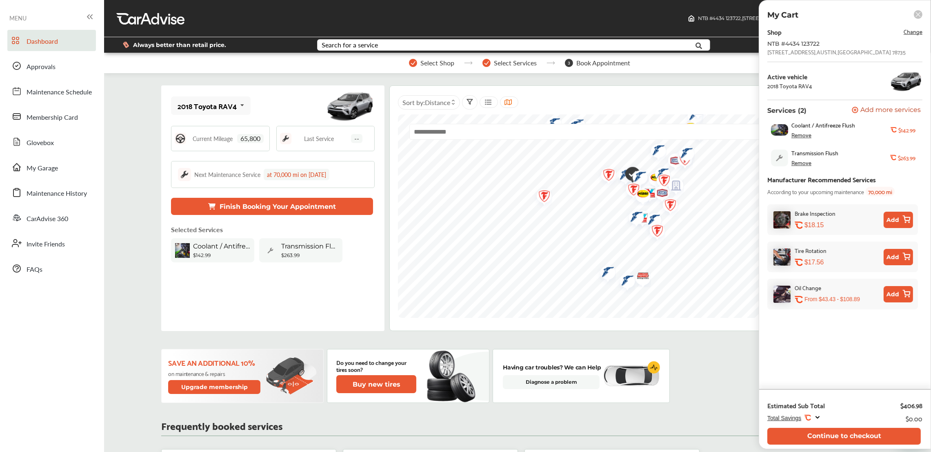
click at [873, 110] on span "Add more services" at bounding box center [891, 111] width 60 height 8
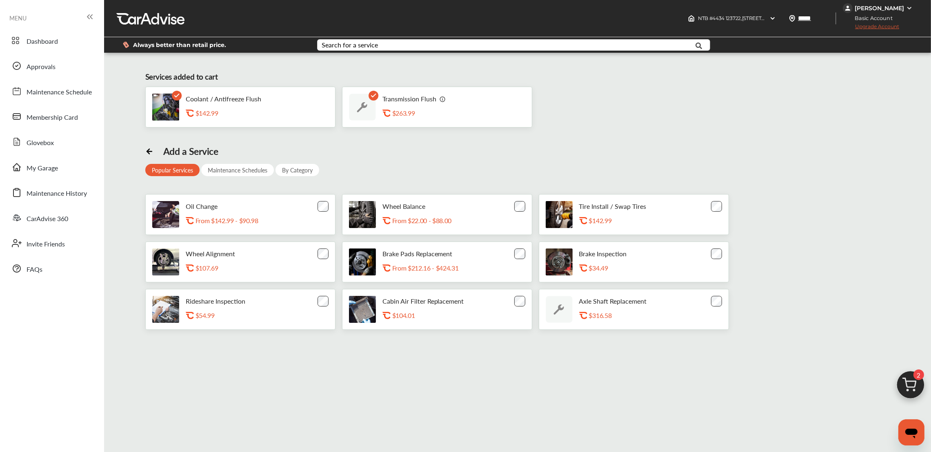
click at [292, 167] on div "By Category" at bounding box center [298, 170] width 44 height 12
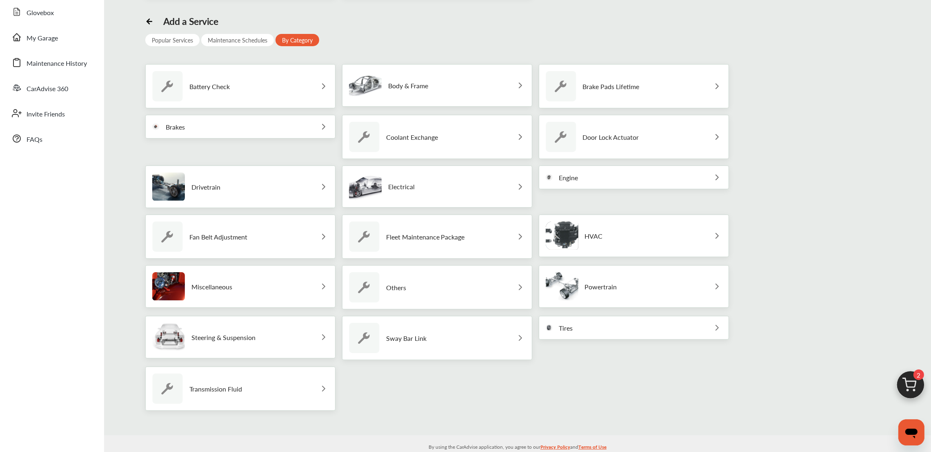
scroll to position [139, 0]
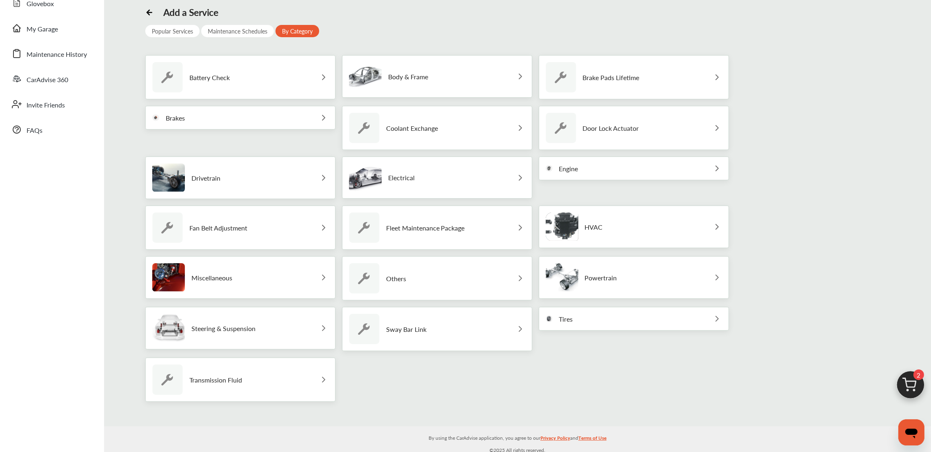
click at [321, 378] on img at bounding box center [324, 379] width 10 height 10
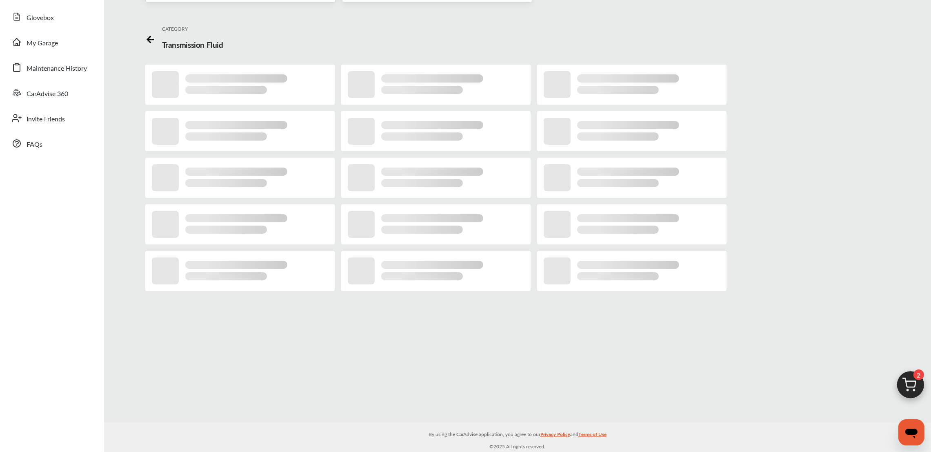
scroll to position [124, 0]
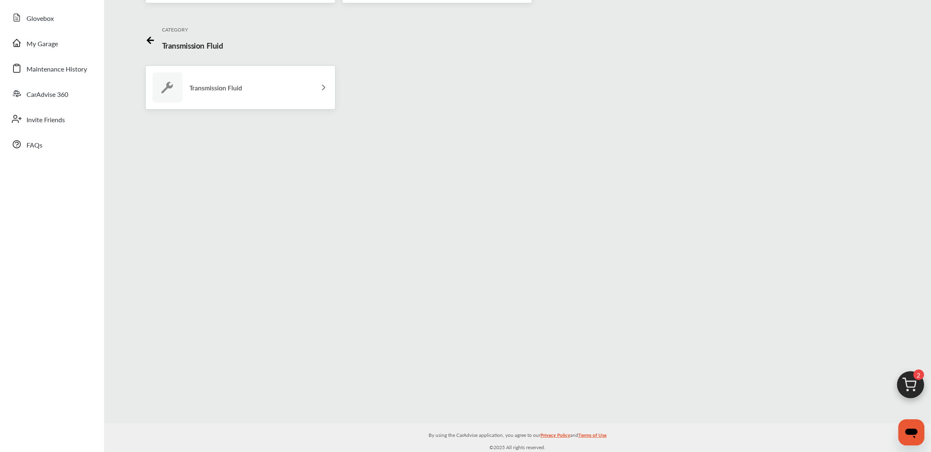
click at [319, 84] on img at bounding box center [324, 87] width 10 height 10
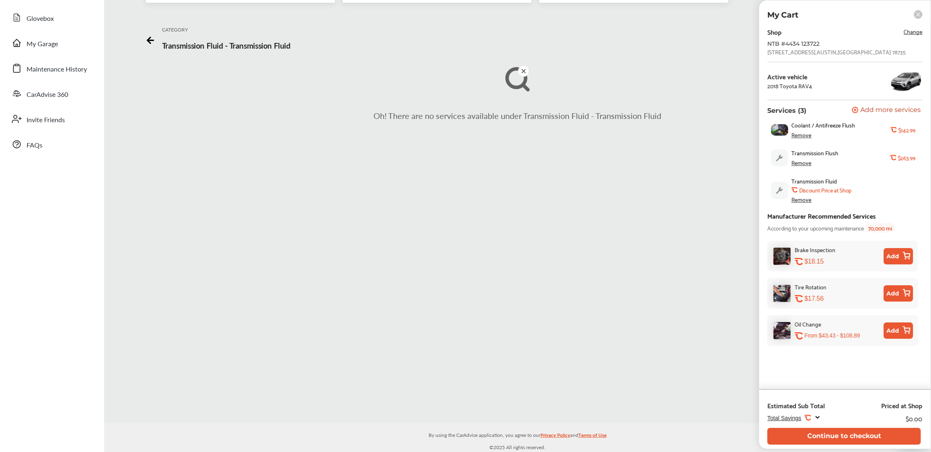
click at [805, 200] on div "Remove" at bounding box center [802, 199] width 20 height 7
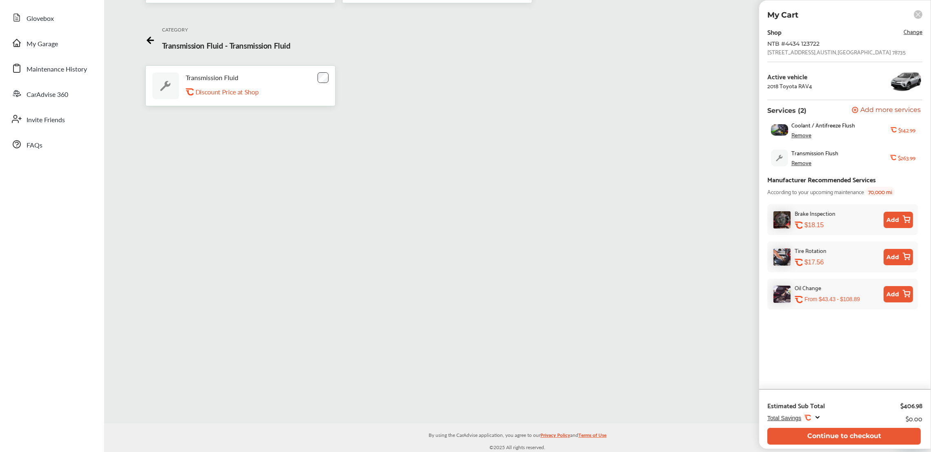
click at [145, 36] on icon at bounding box center [150, 39] width 10 height 10
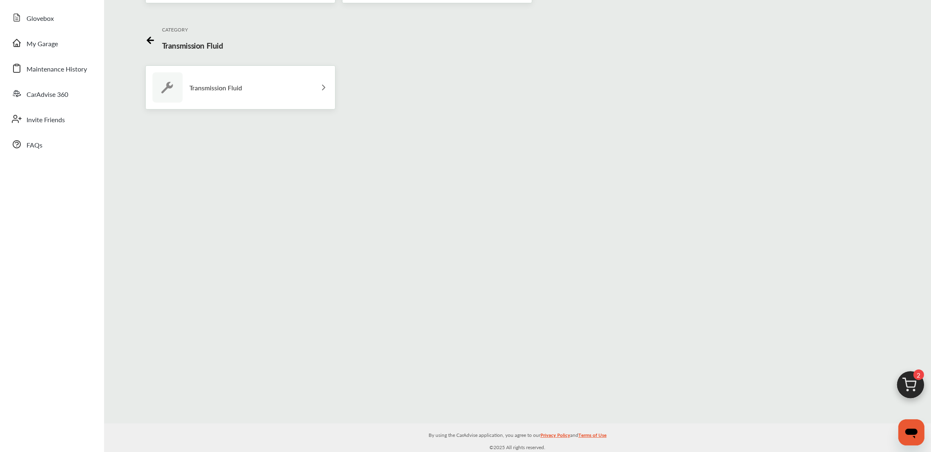
click at [148, 42] on icon at bounding box center [150, 39] width 10 height 10
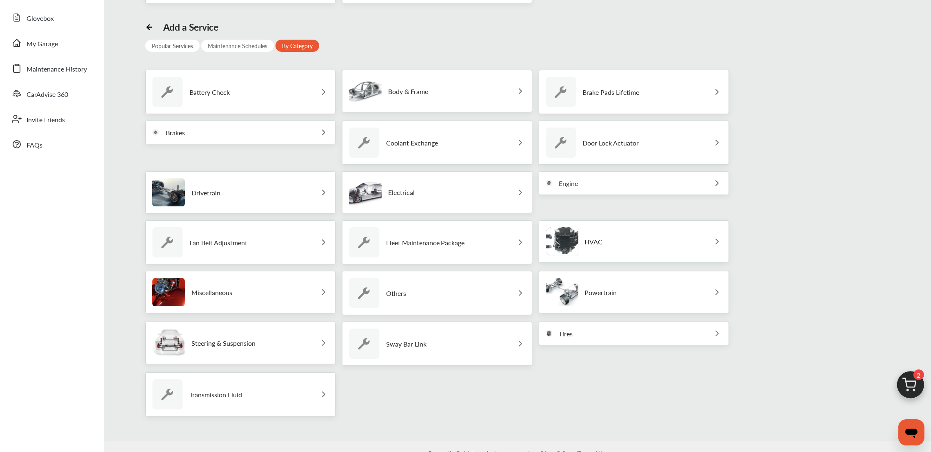
click at [145, 23] on icon at bounding box center [149, 26] width 8 height 8
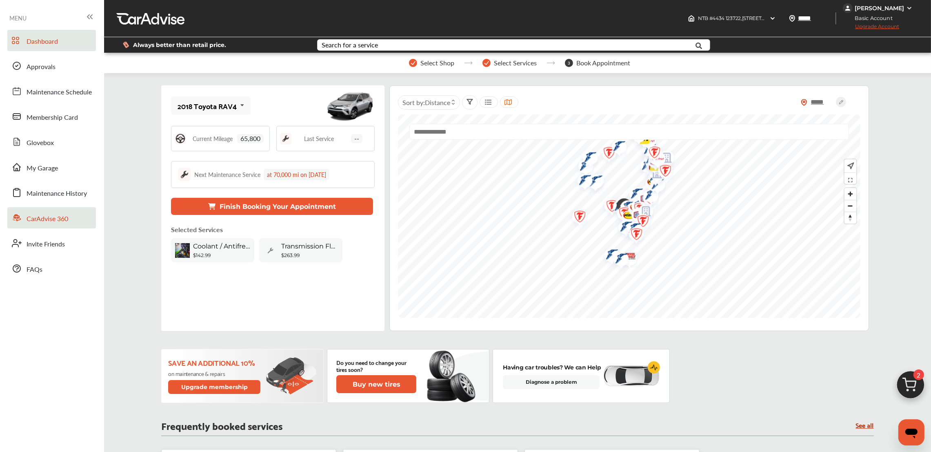
click at [50, 219] on span "CarAdvise 360" at bounding box center [48, 219] width 42 height 11
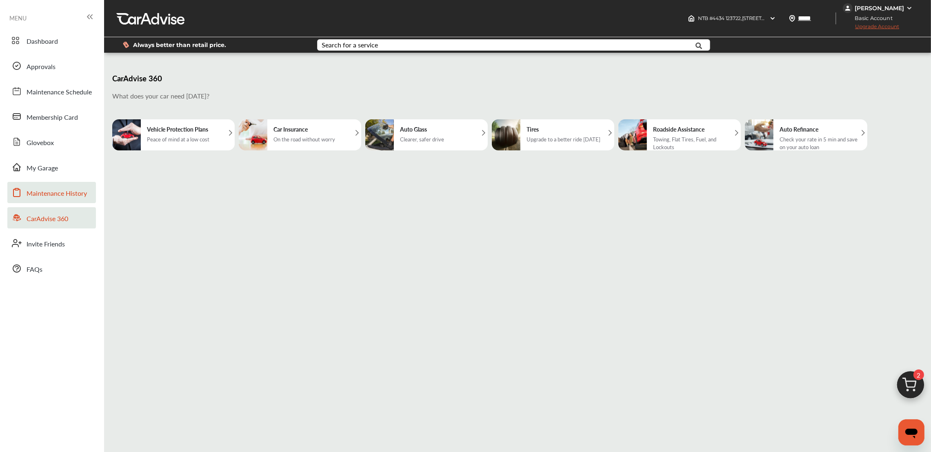
click at [60, 193] on span "Maintenance History" at bounding box center [57, 193] width 60 height 11
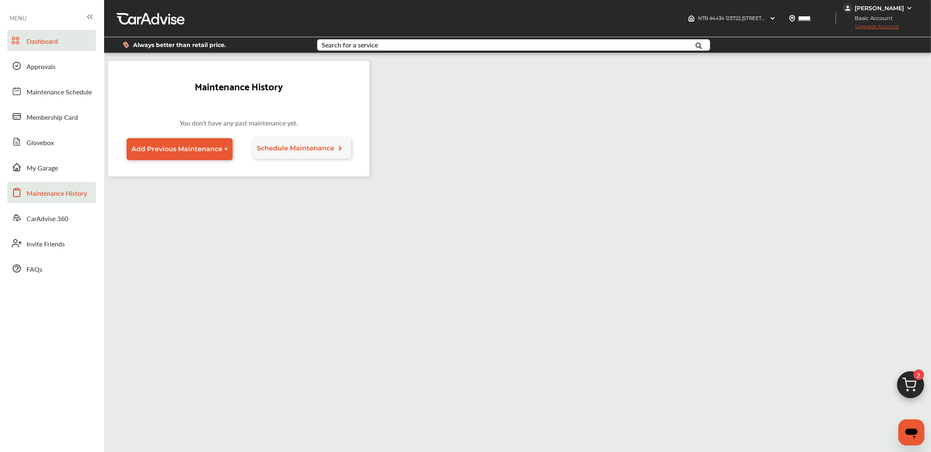
click at [51, 37] on span "Dashboard" at bounding box center [42, 41] width 31 height 11
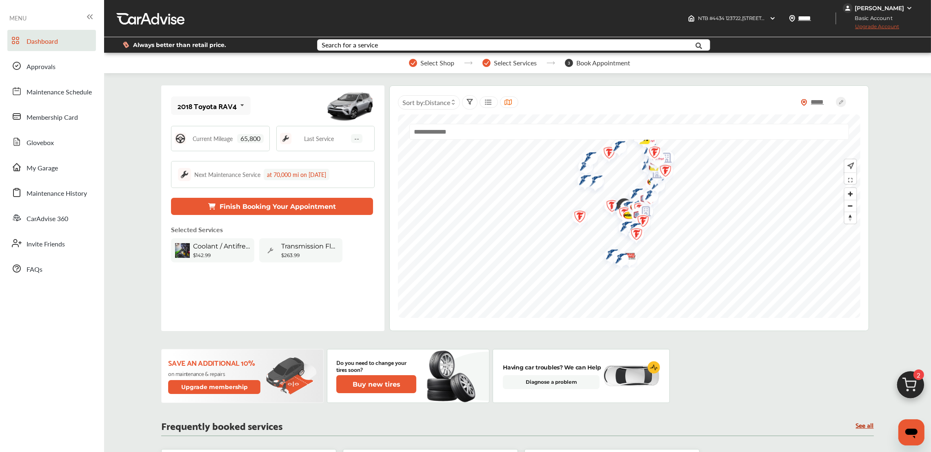
click at [421, 62] on span "Select Shop" at bounding box center [438, 62] width 34 height 7
click at [247, 247] on span "Coolant / Antifreeze Flush" at bounding box center [221, 246] width 57 height 8
click at [246, 248] on span "Coolant / Antifreeze Flush" at bounding box center [221, 246] width 57 height 8
click at [227, 248] on span "Coolant / Antifreeze Flush" at bounding box center [221, 246] width 57 height 8
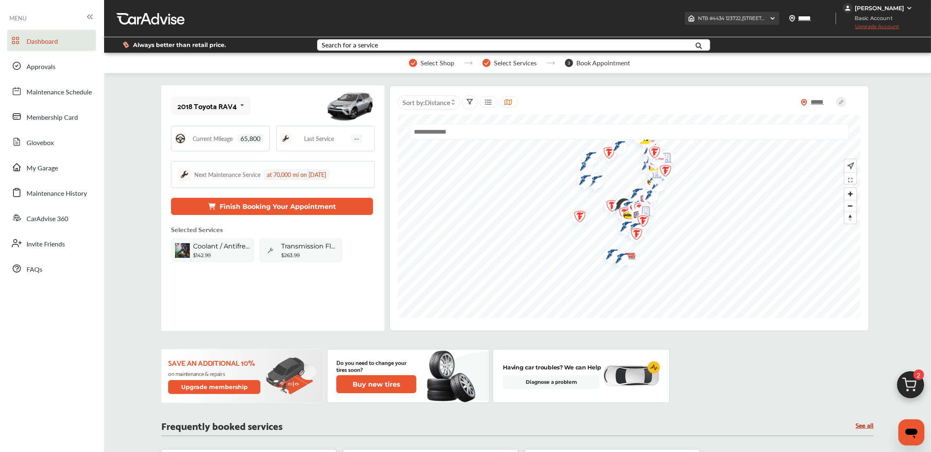
click at [748, 20] on span "NTB #4434 123722 , 5234 W. HIGHWAY 290 AUSTIN , TX 78735" at bounding box center [788, 18] width 180 height 6
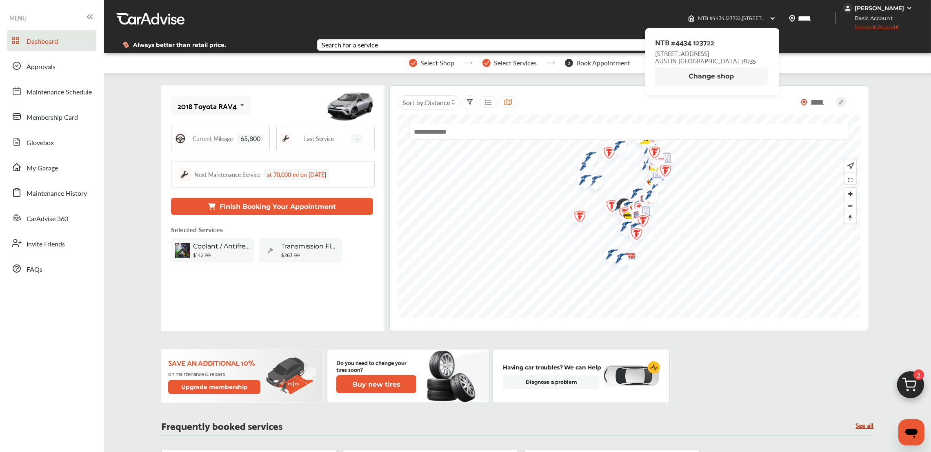
click at [723, 82] on button "Change shop" at bounding box center [711, 76] width 113 height 18
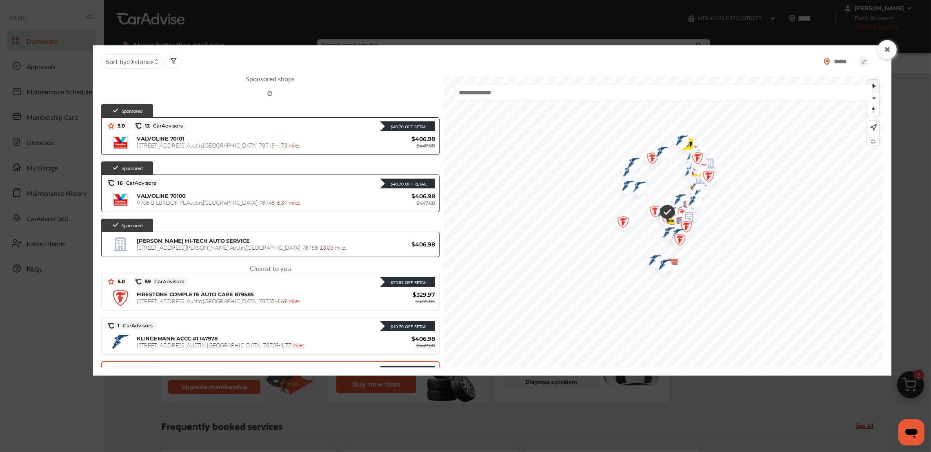
click at [878, 88] on span "Zoom in" at bounding box center [874, 86] width 12 height 12
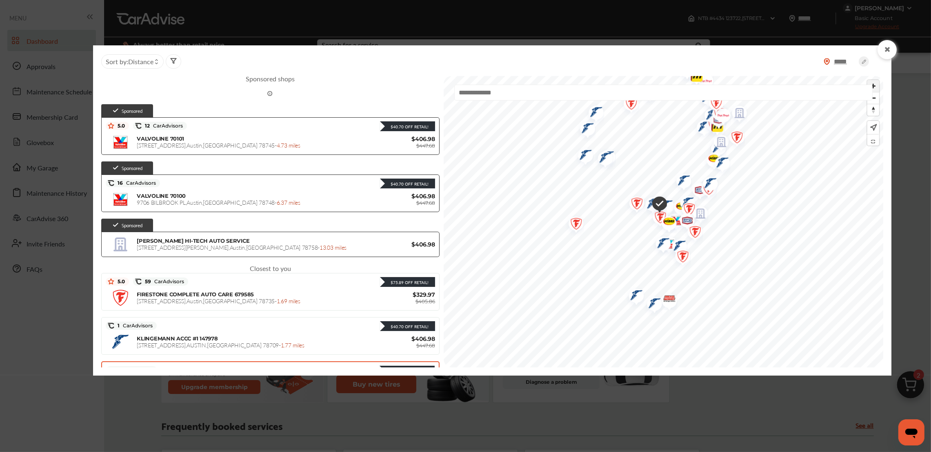
click at [878, 88] on span "Zoom in" at bounding box center [874, 86] width 12 height 12
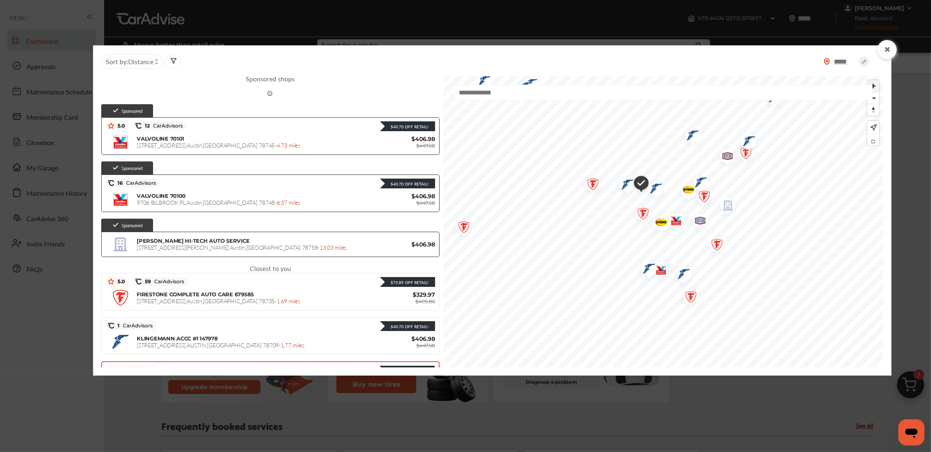
click at [878, 88] on span "Zoom in" at bounding box center [874, 86] width 12 height 12
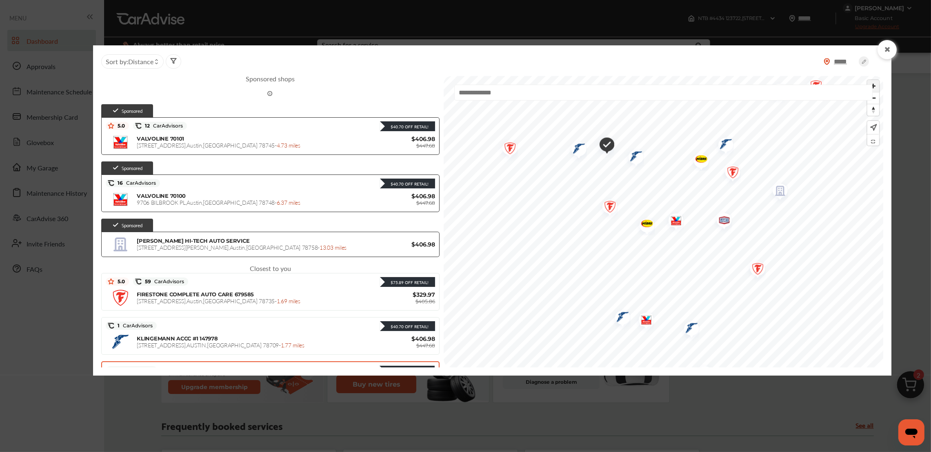
click at [877, 84] on span "Zoom in" at bounding box center [874, 86] width 12 height 12
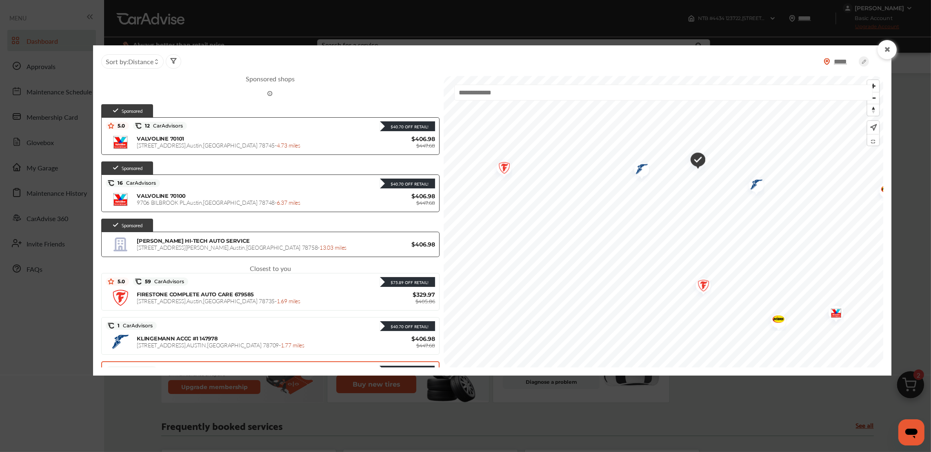
click at [491, 167] on img "Map marker" at bounding box center [502, 169] width 22 height 26
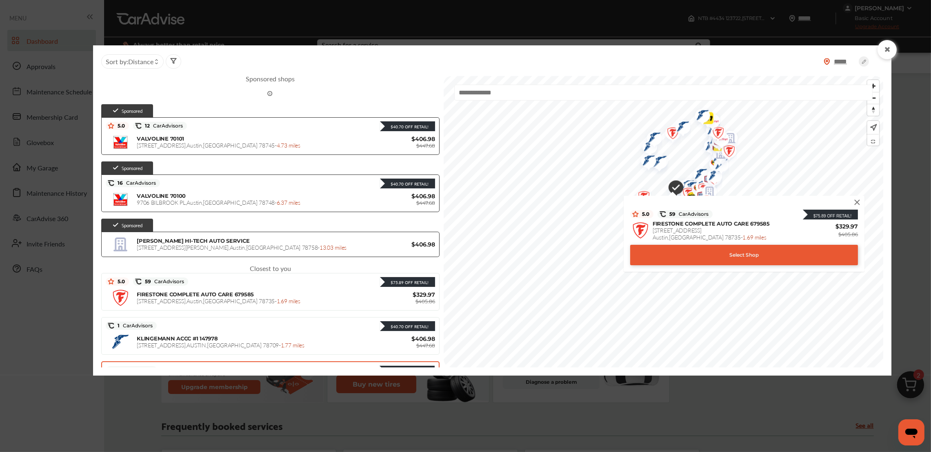
click at [696, 247] on div "Select Shop" at bounding box center [744, 255] width 228 height 20
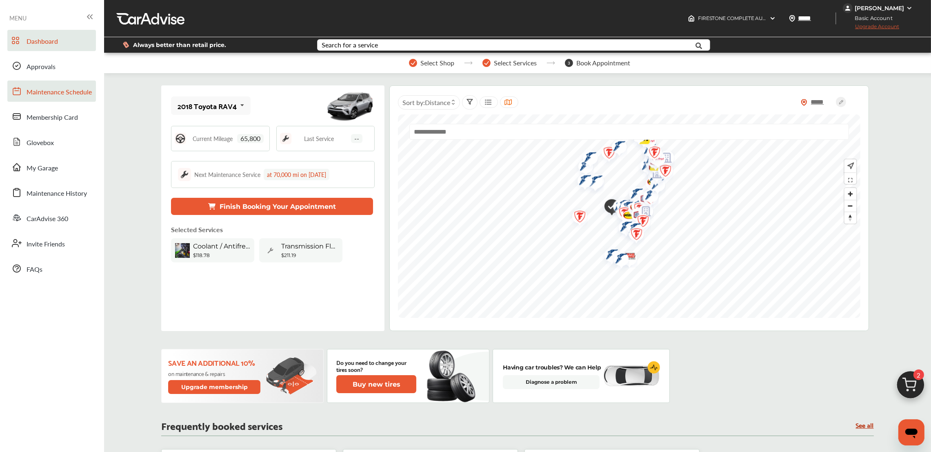
click at [54, 94] on span "Maintenance Schedule" at bounding box center [59, 92] width 65 height 11
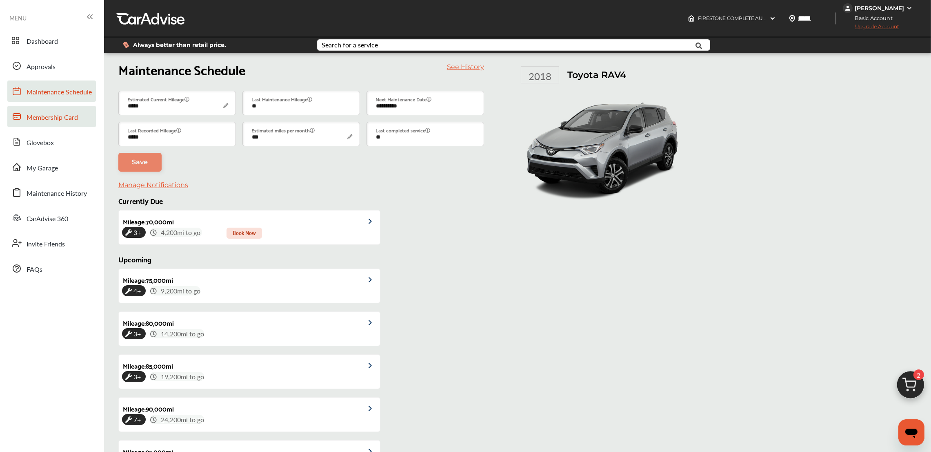
click at [52, 118] on span "Membership Card" at bounding box center [52, 117] width 51 height 11
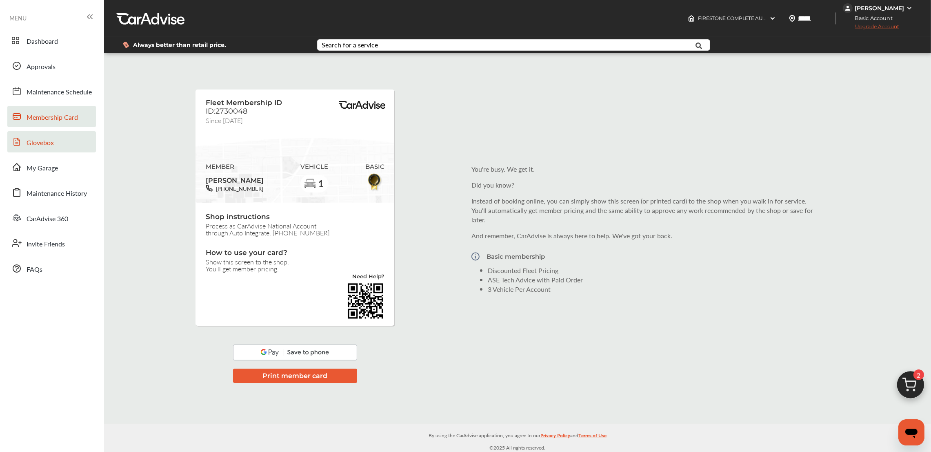
click at [54, 140] on link "Glovebox" at bounding box center [51, 141] width 89 height 21
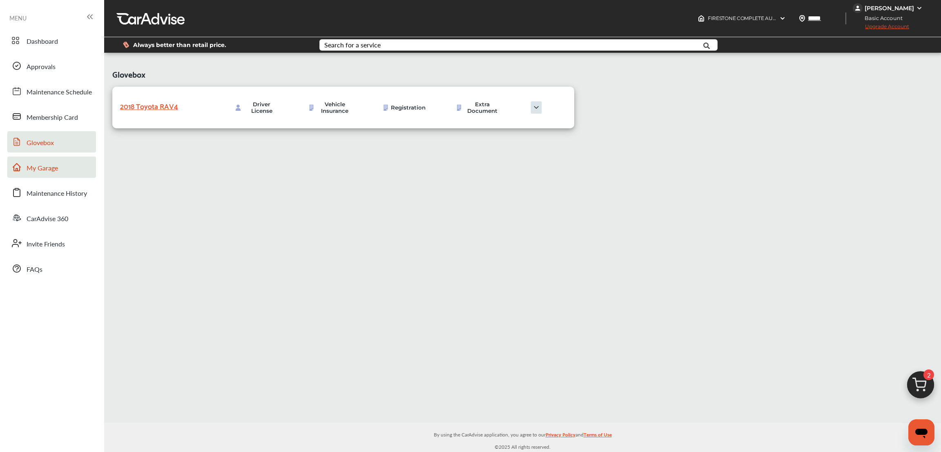
click at [50, 171] on span "My Garage" at bounding box center [42, 168] width 31 height 11
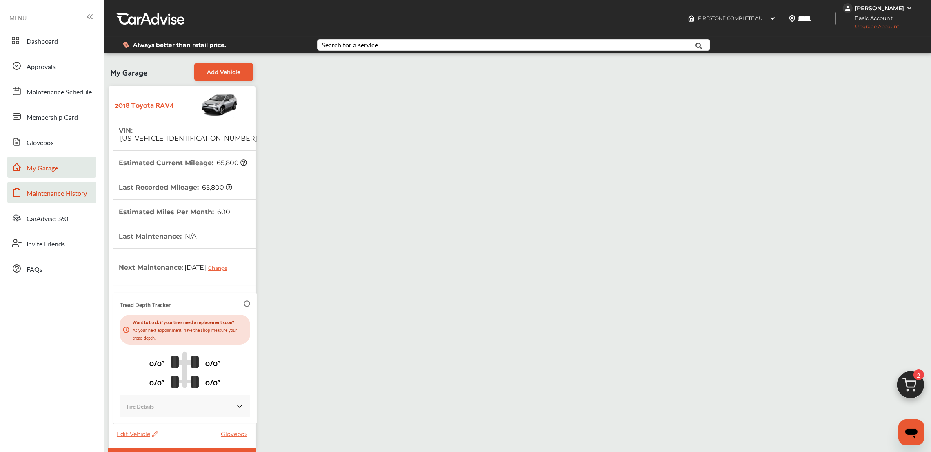
click at [56, 201] on link "Maintenance History" at bounding box center [51, 192] width 89 height 21
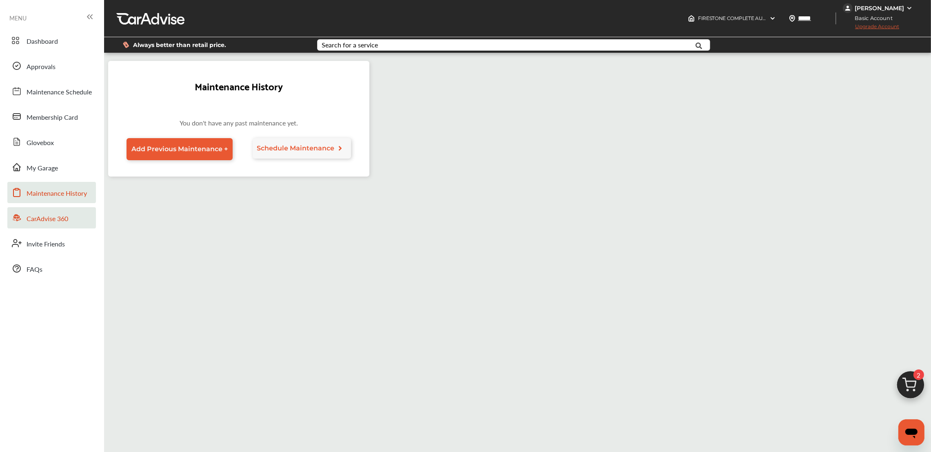
click at [49, 223] on span "CarAdvise 360" at bounding box center [48, 219] width 42 height 11
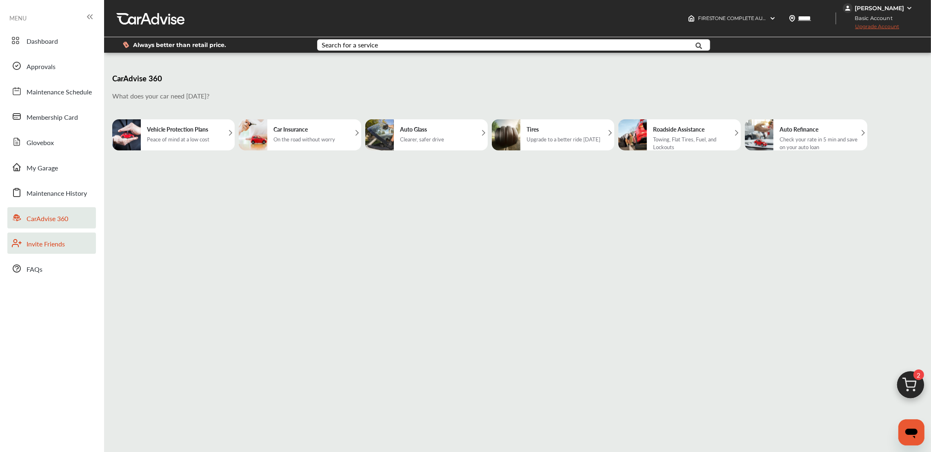
click at [50, 243] on span "Invite Friends" at bounding box center [46, 244] width 38 height 11
